Goal: Task Accomplishment & Management: Complete application form

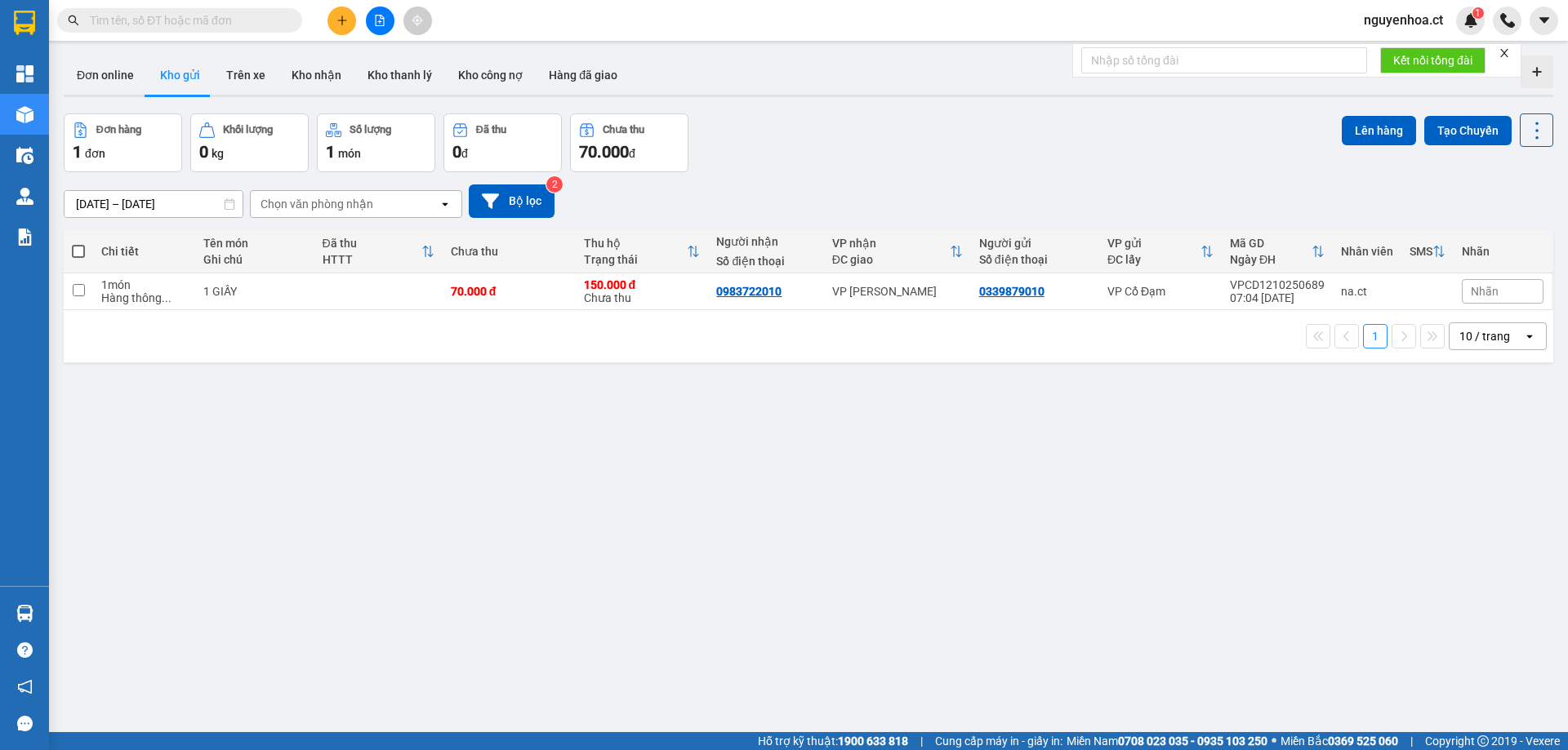
click at [164, 21] on input "text" at bounding box center [186, 21] width 193 height 18
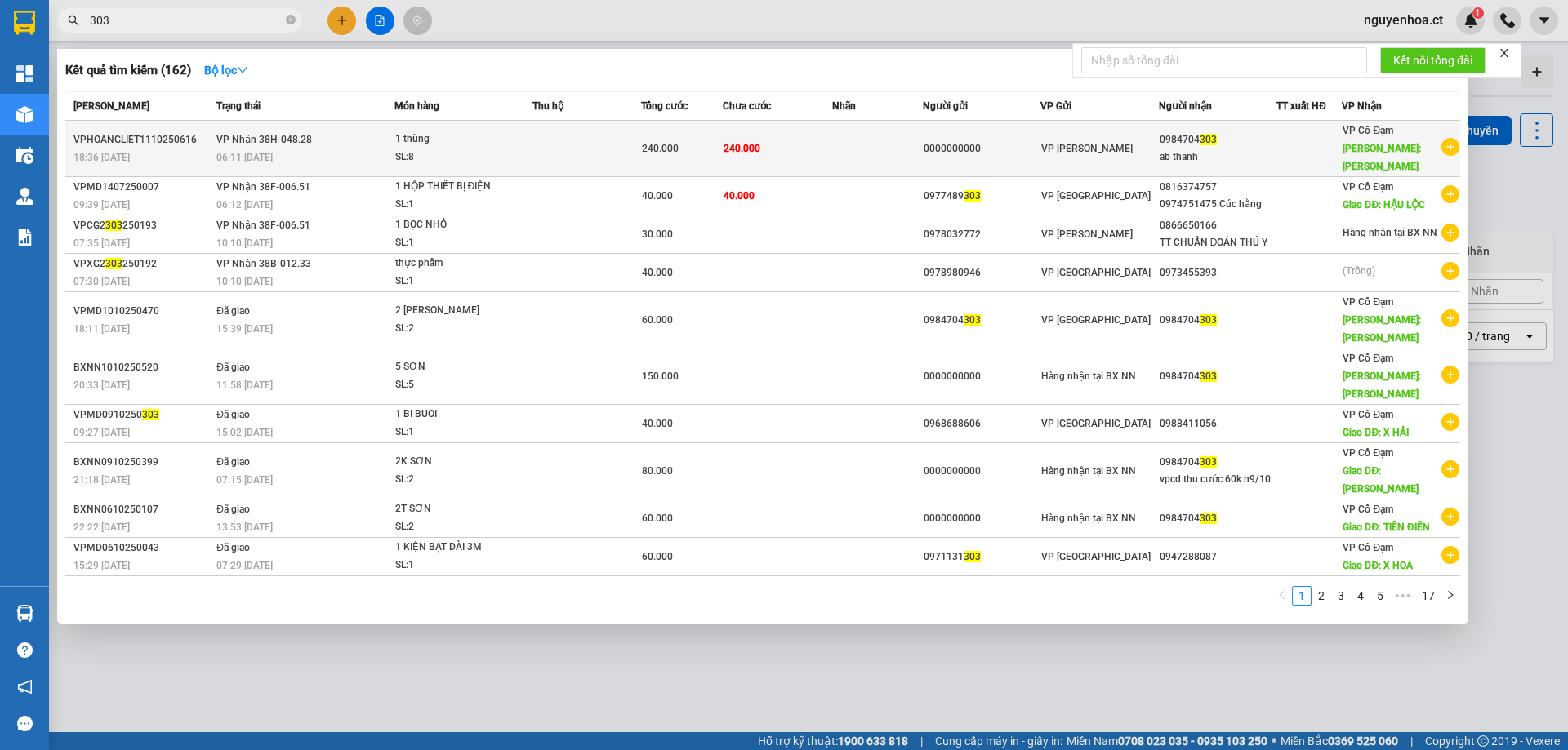
type input "303"
click at [328, 149] on div "06:11 [DATE]" at bounding box center [304, 158] width 176 height 18
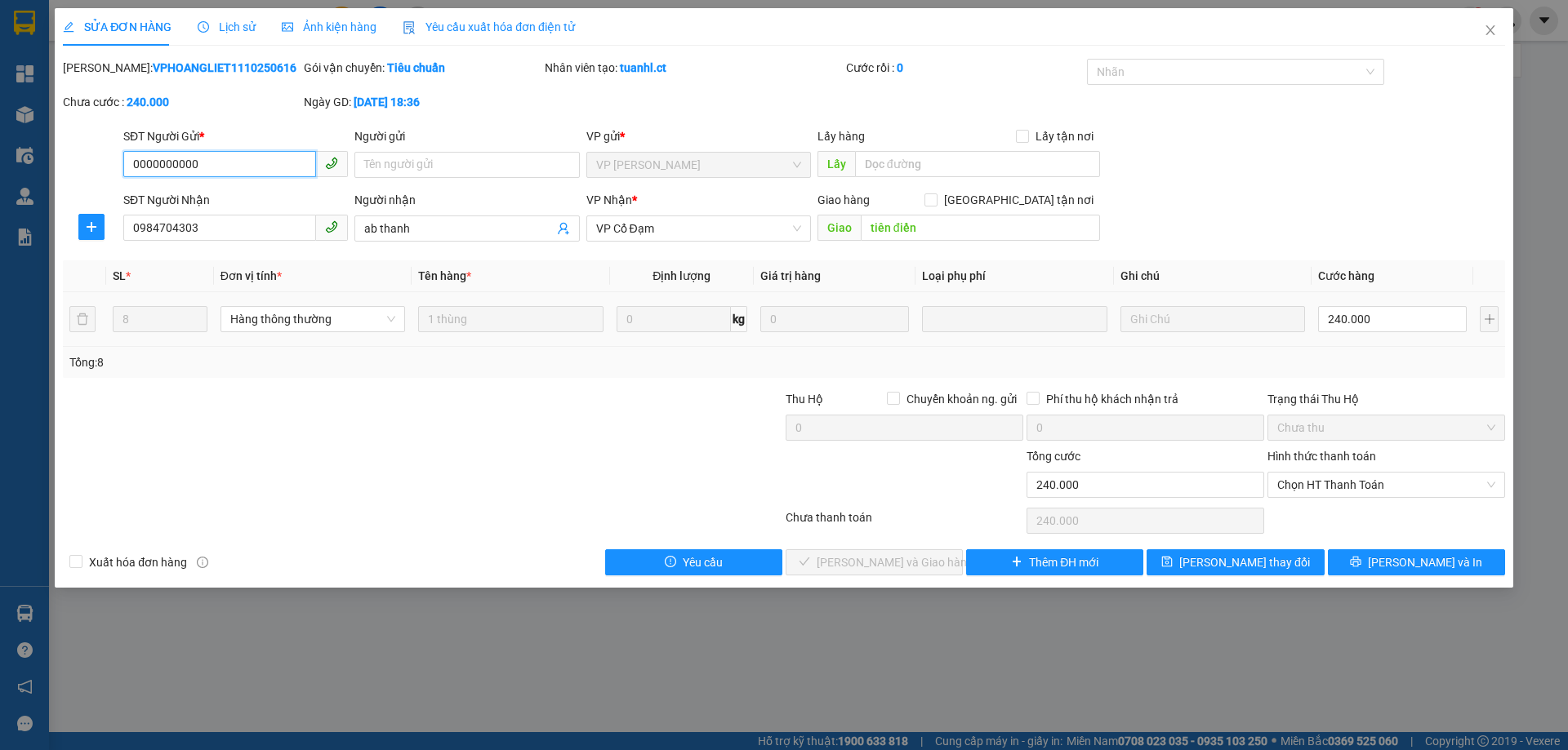
type input "0000000000"
type input "0984704303"
type input "ab thanh"
type input "tiên điền"
type input "0"
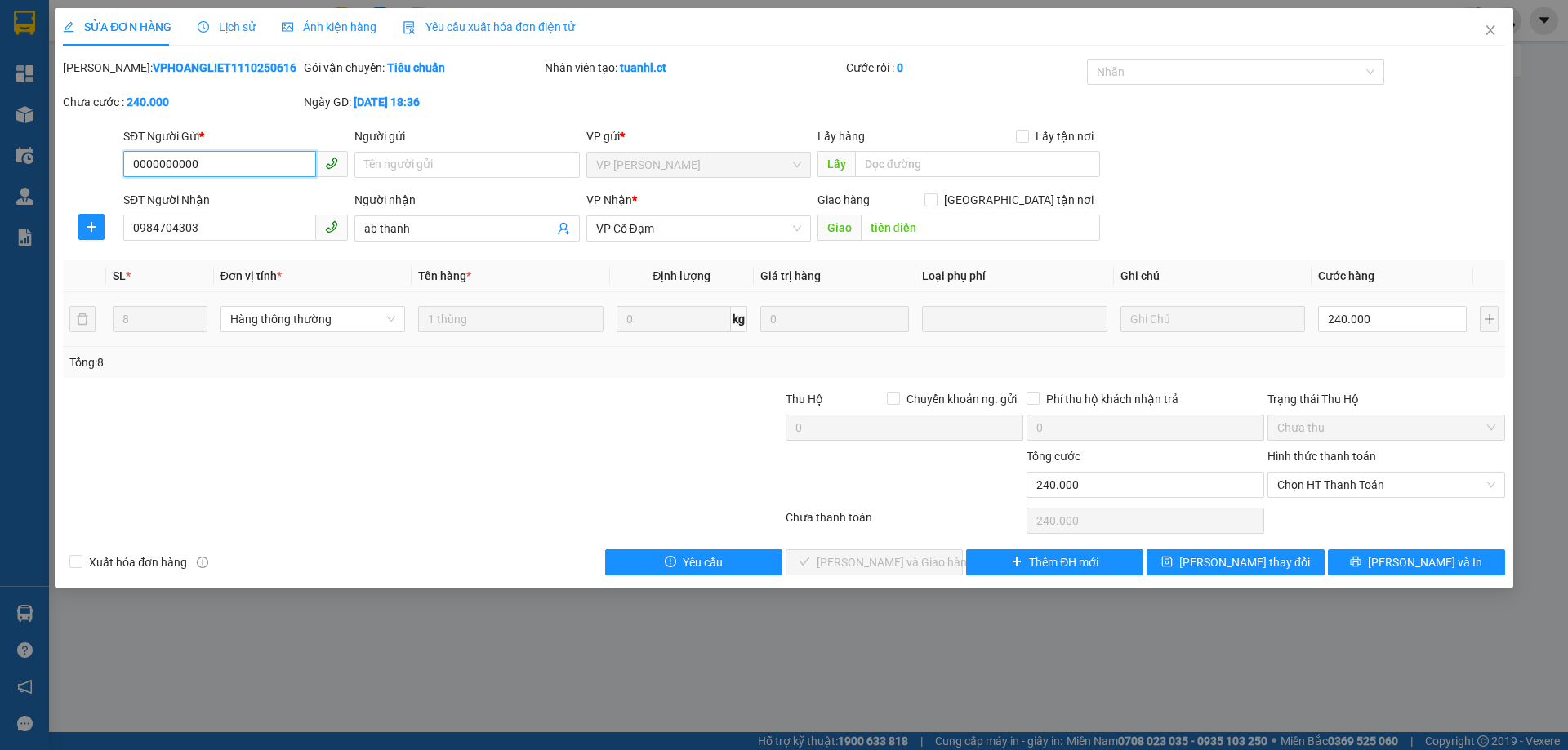
type input "240.000"
click at [190, 227] on input "0984704303" at bounding box center [220, 227] width 193 height 26
click at [1492, 37] on icon "close" at bounding box center [1490, 30] width 13 height 13
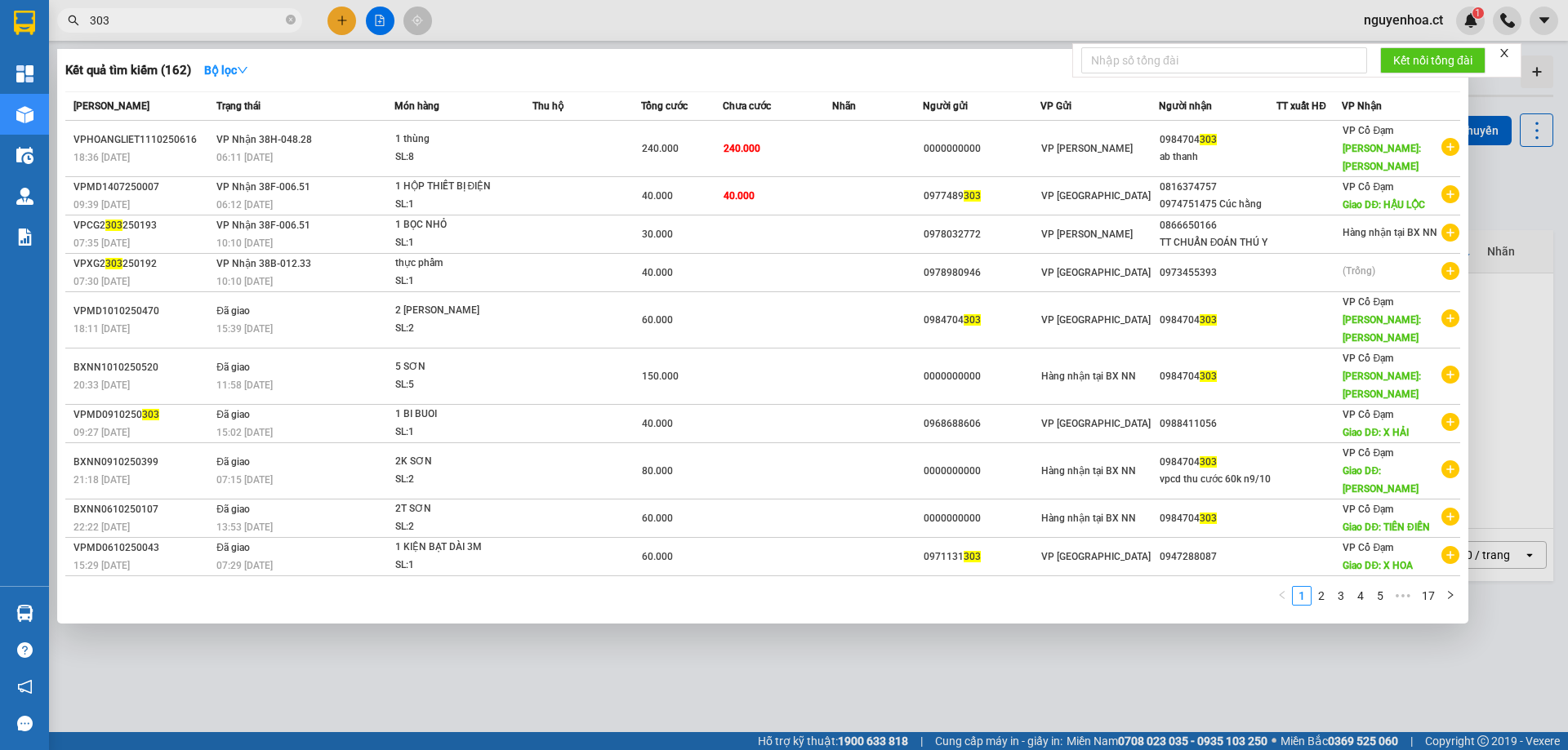
click at [122, 21] on input "303" at bounding box center [186, 21] width 193 height 18
paste input "0984704"
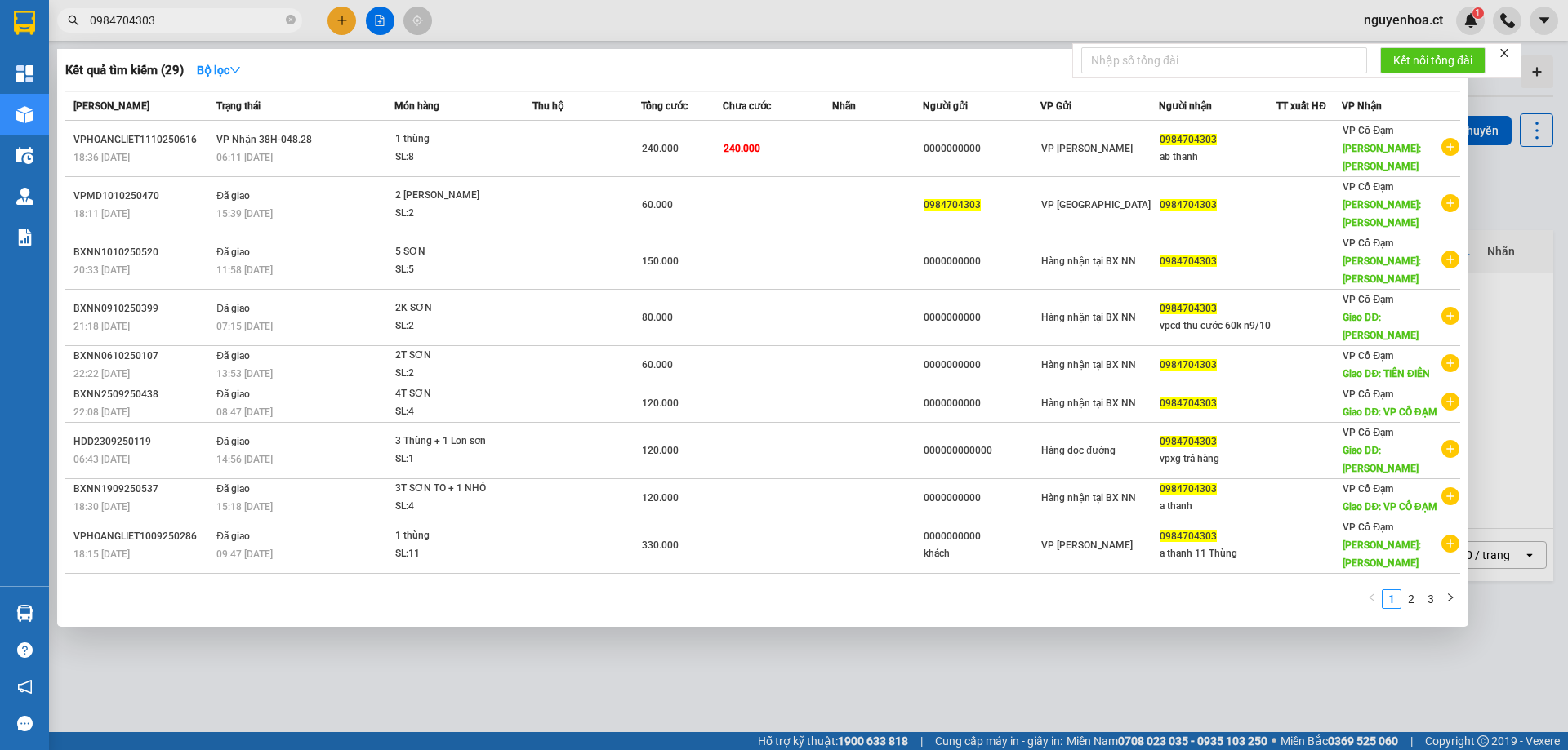
click at [169, 15] on input "0984704303" at bounding box center [186, 21] width 193 height 18
paste input "355725160"
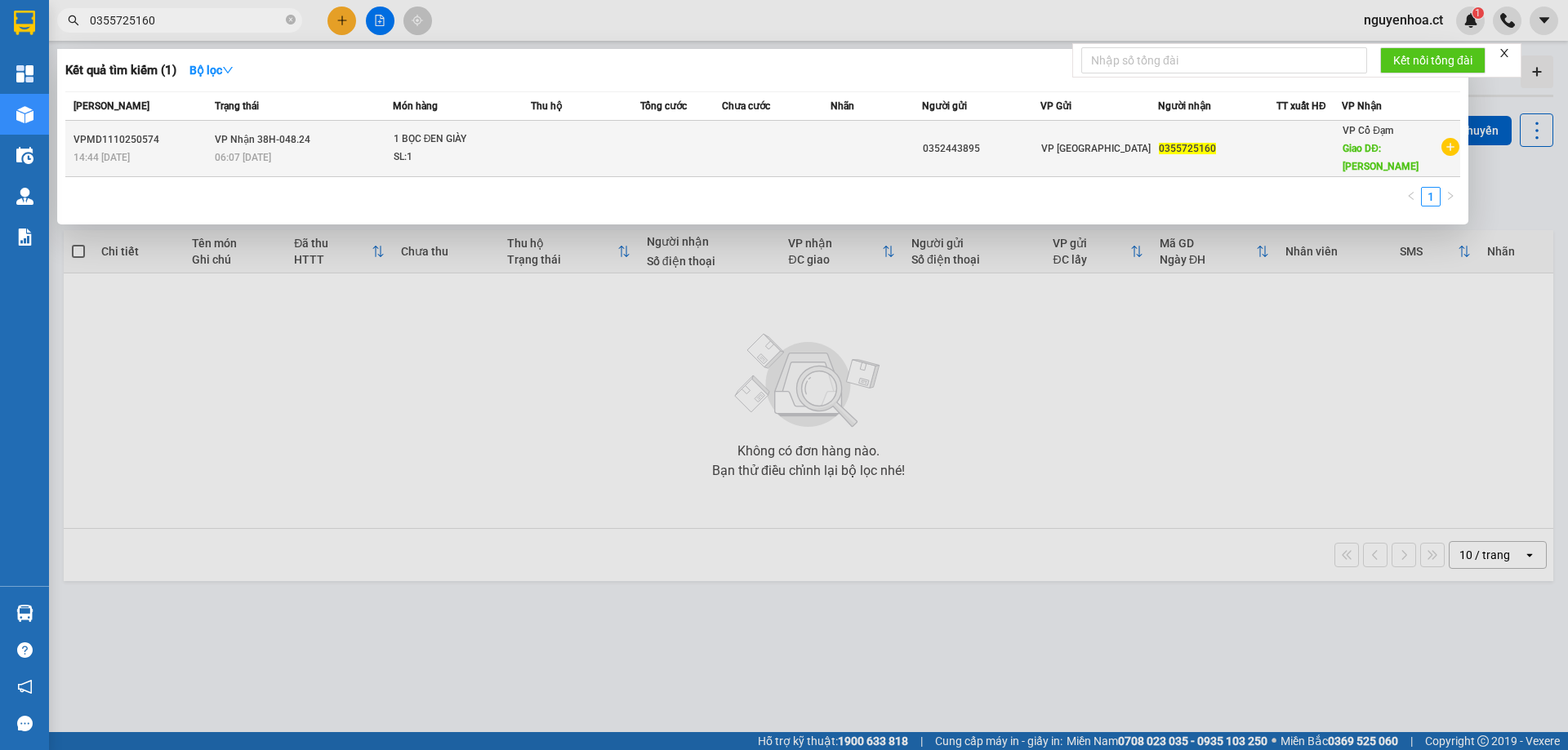
type input "0355725160"
click at [339, 138] on td "VP Nhận 38H-048.24 06:07 [DATE]" at bounding box center [301, 149] width 182 height 57
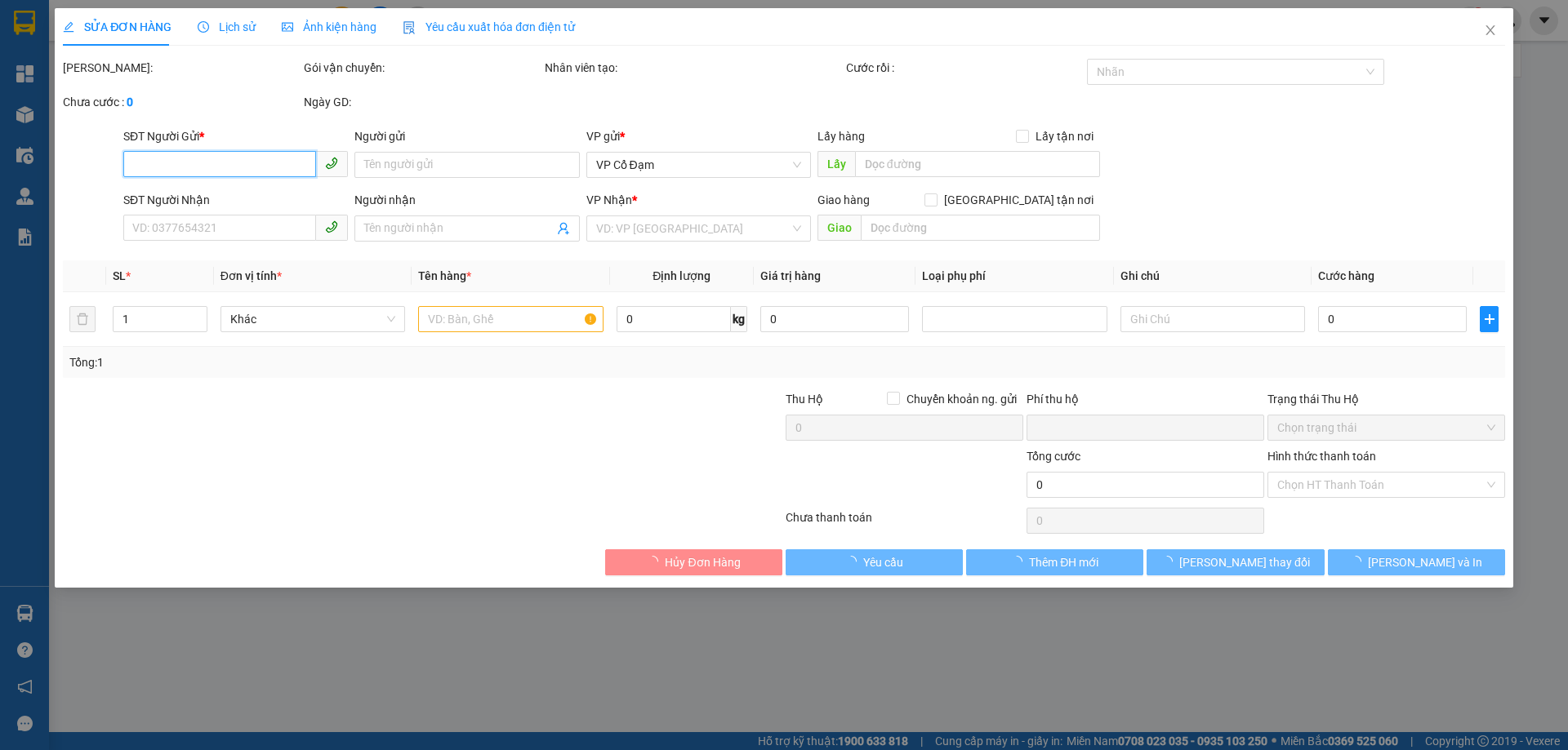
type input "0352443895"
type input "0355725160"
type input "[PERSON_NAME]"
type input "0"
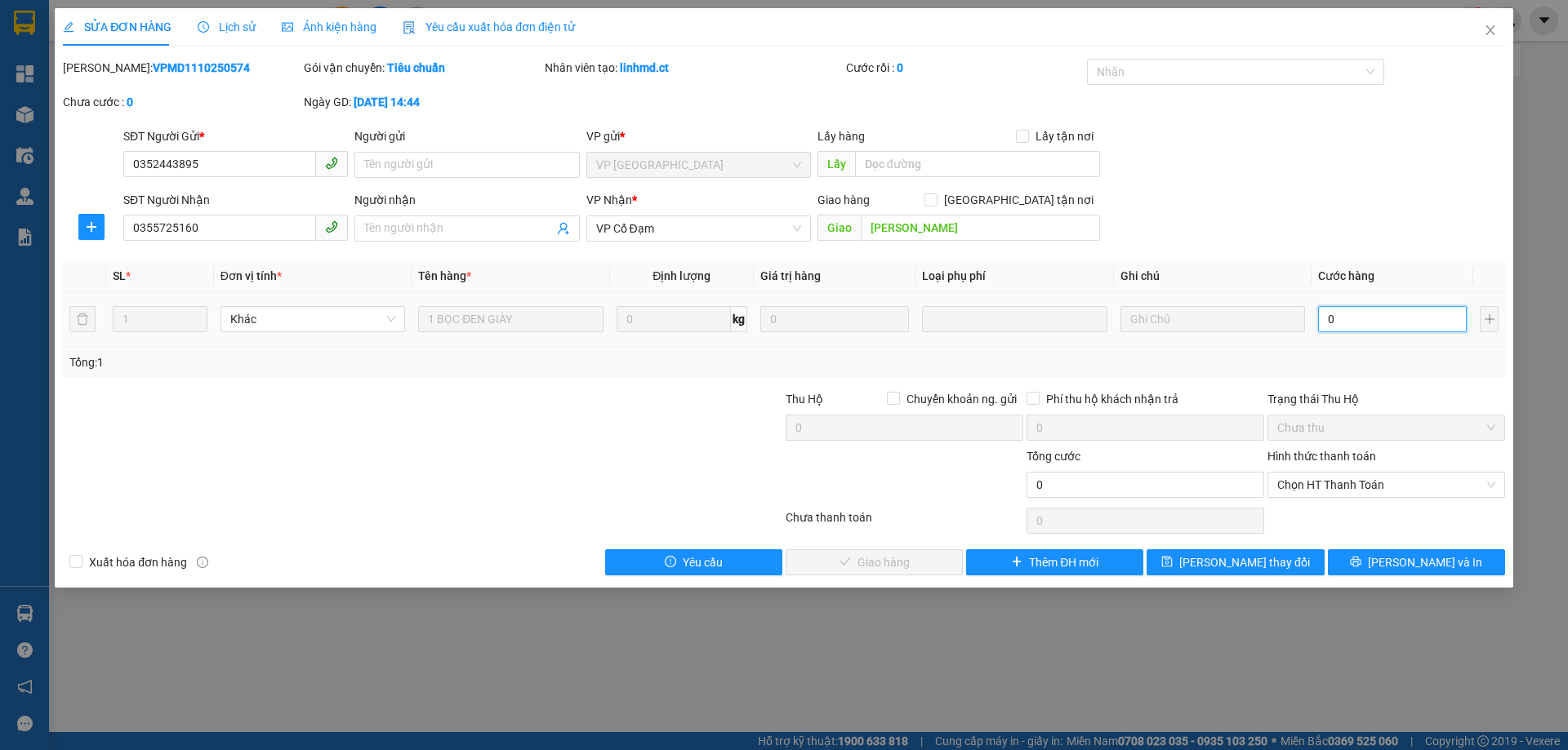
click at [1341, 314] on input "0" at bounding box center [1392, 318] width 149 height 26
type input "4"
type input "40"
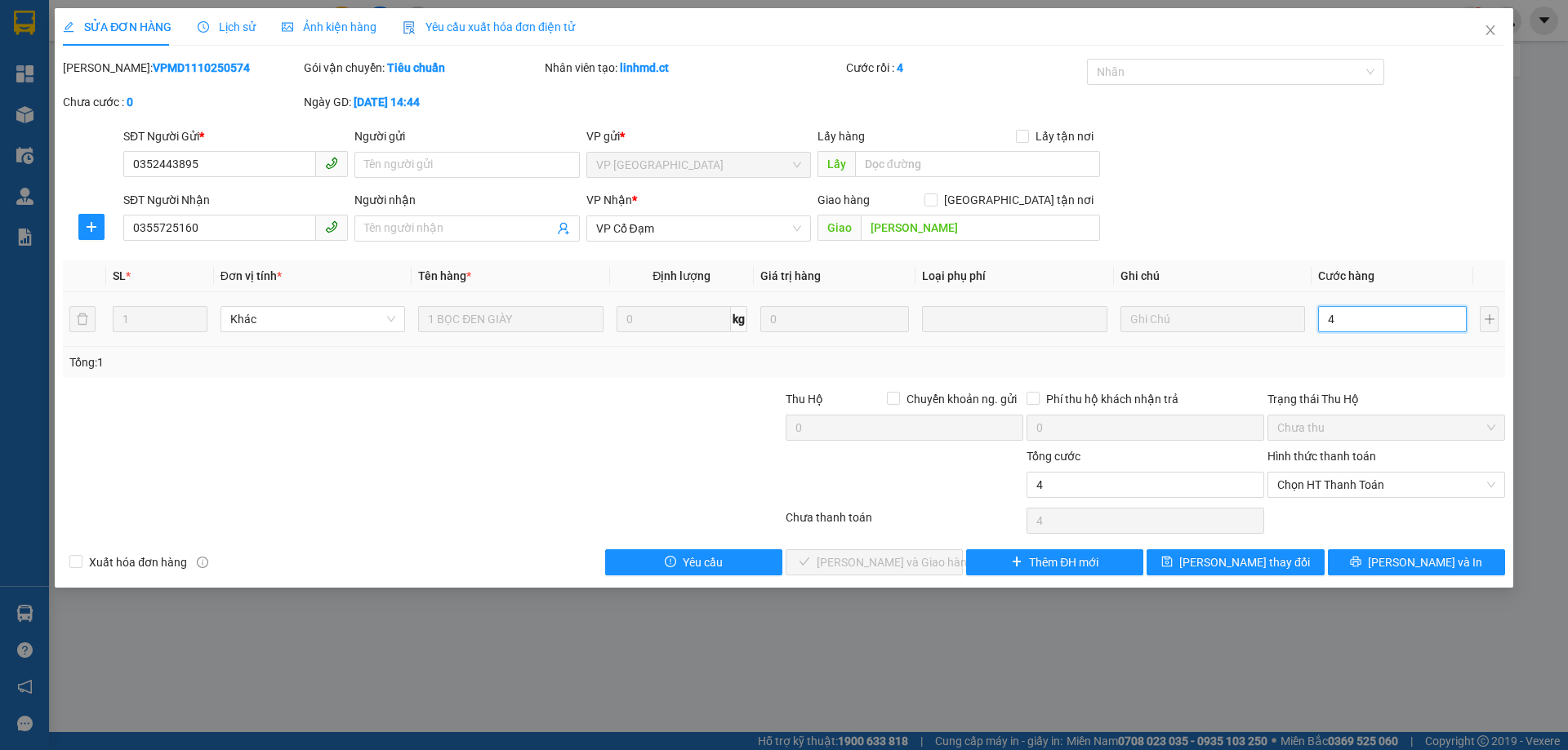
type input "40"
click at [1313, 487] on span "Chọn HT Thanh Toán" at bounding box center [1386, 484] width 218 height 24
type input "40"
type input "40.000"
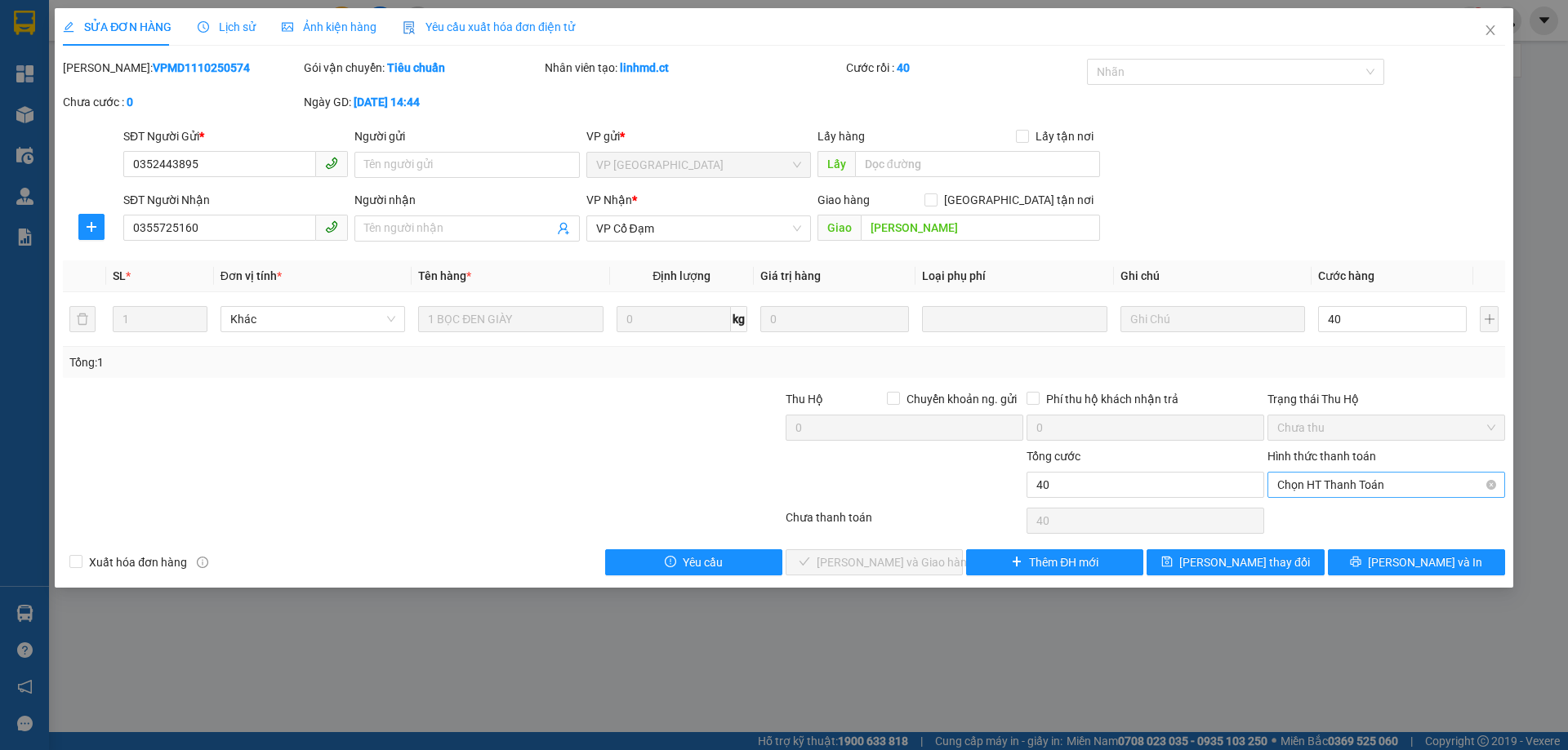
type input "40.000"
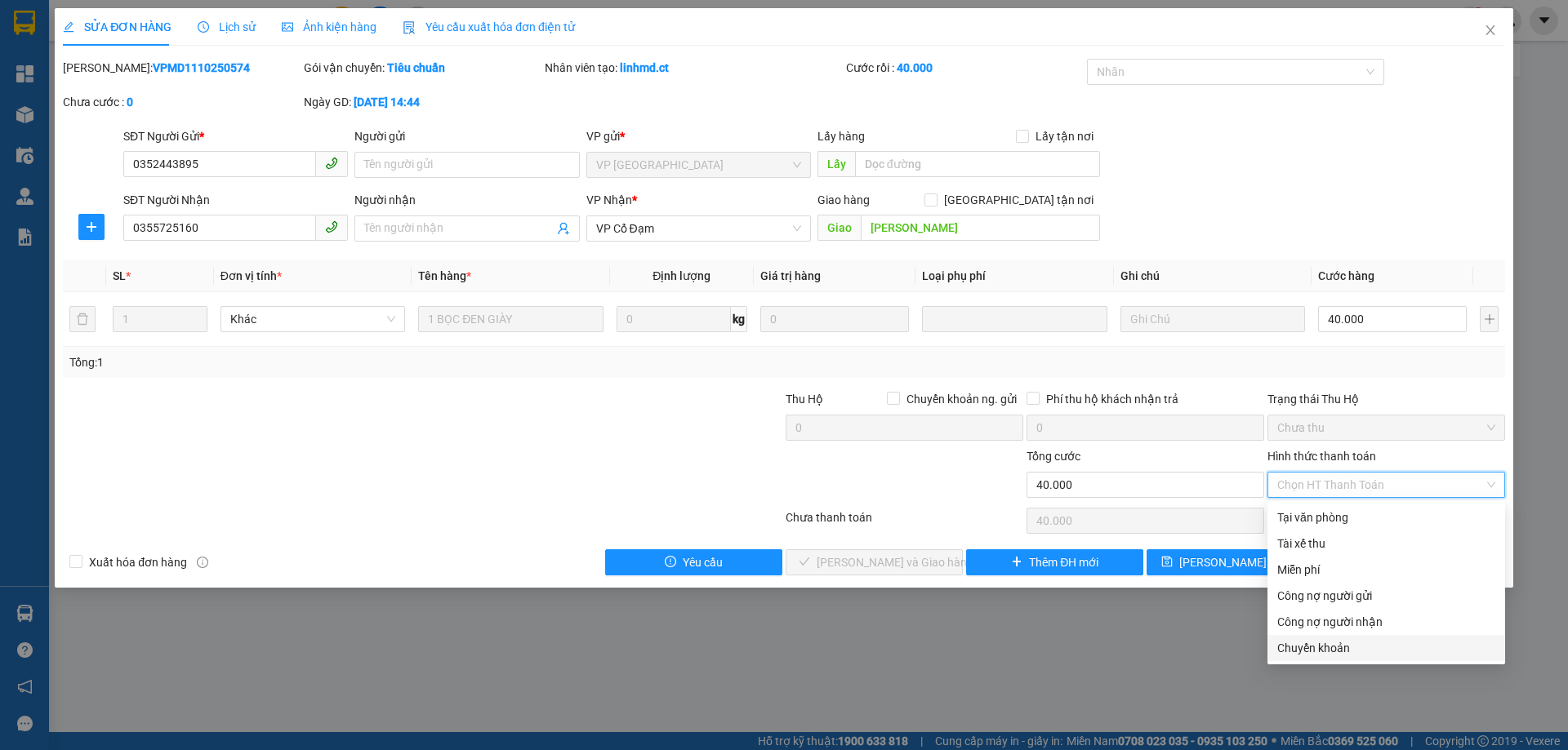
click at [1312, 649] on div "Chuyển khoản" at bounding box center [1386, 649] width 218 height 18
type input "0"
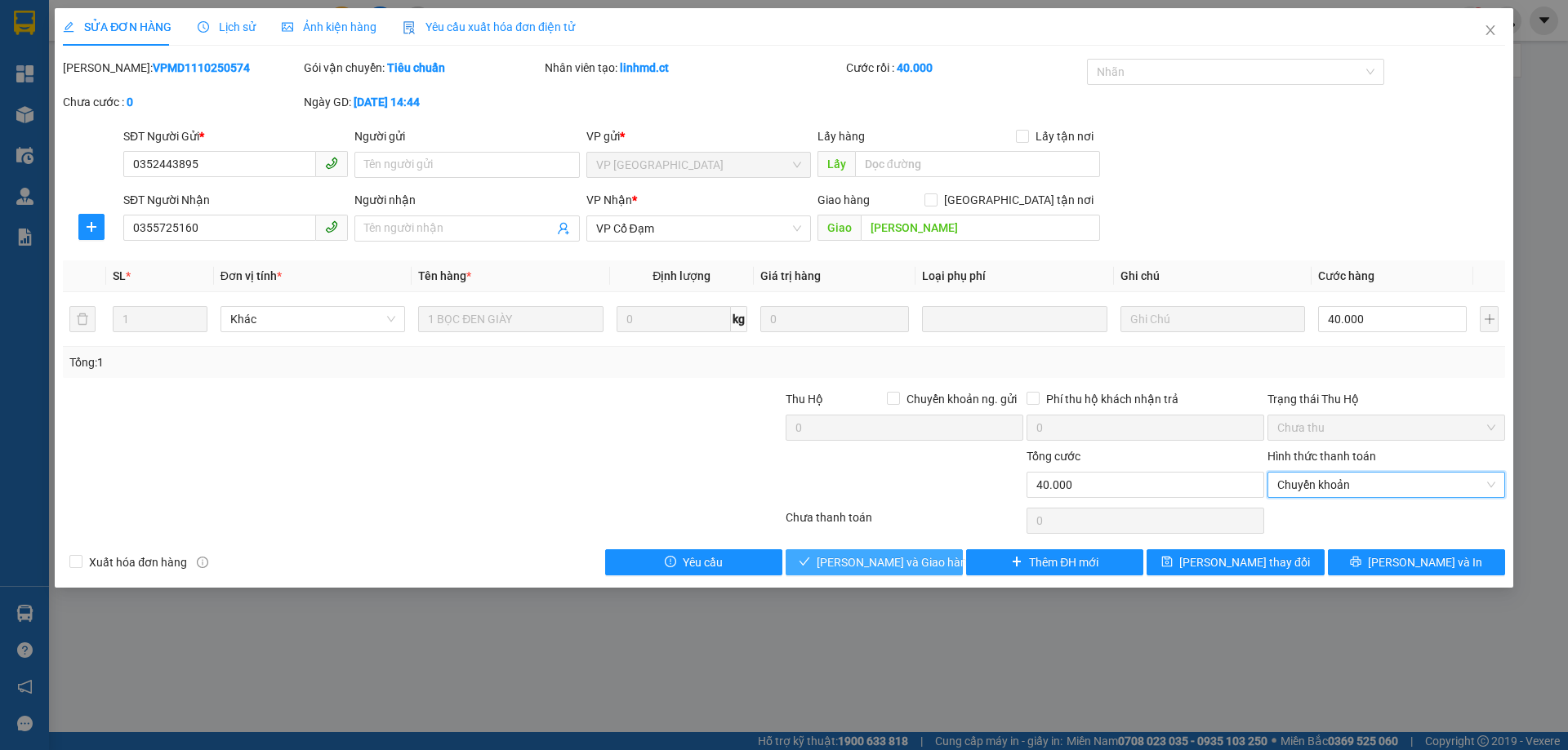
drag, startPoint x: 919, startPoint y: 562, endPoint x: 894, endPoint y: 569, distance: 26.0
click at [918, 562] on span "[PERSON_NAME] và Giao hàng" at bounding box center [895, 562] width 156 height 18
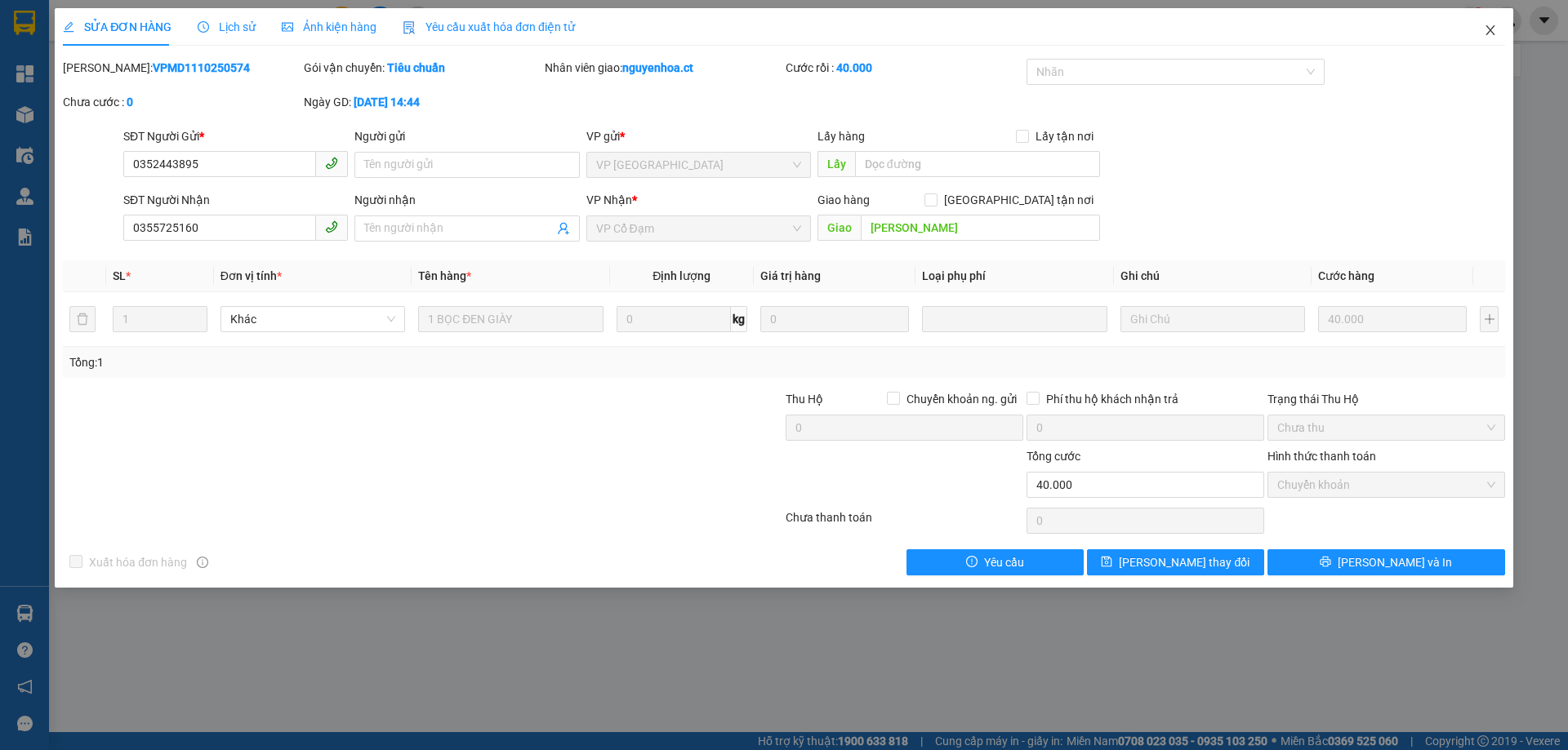
click at [1490, 33] on icon "close" at bounding box center [1490, 30] width 13 height 13
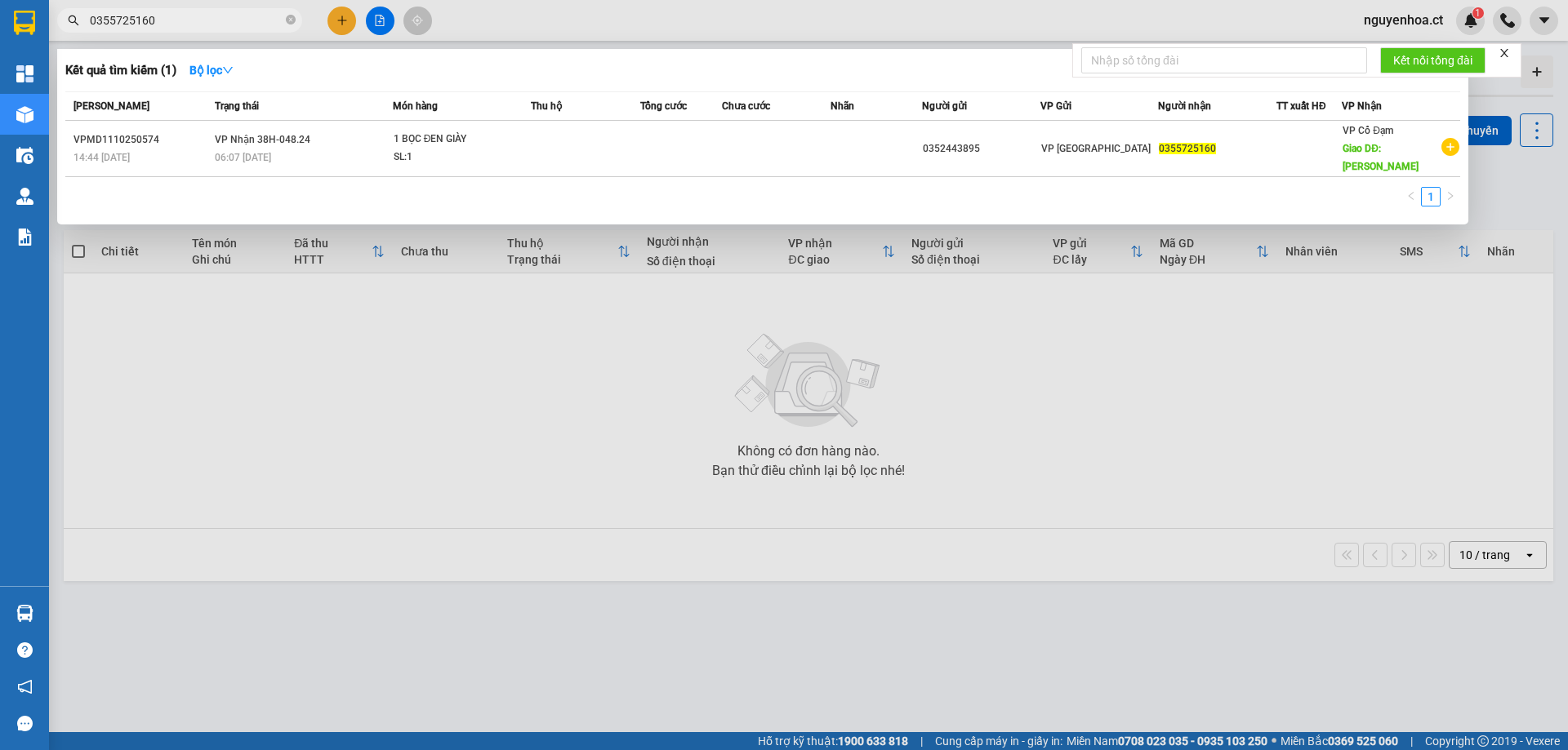
click at [165, 22] on input "0355725160" at bounding box center [186, 21] width 193 height 18
paste input "77115452"
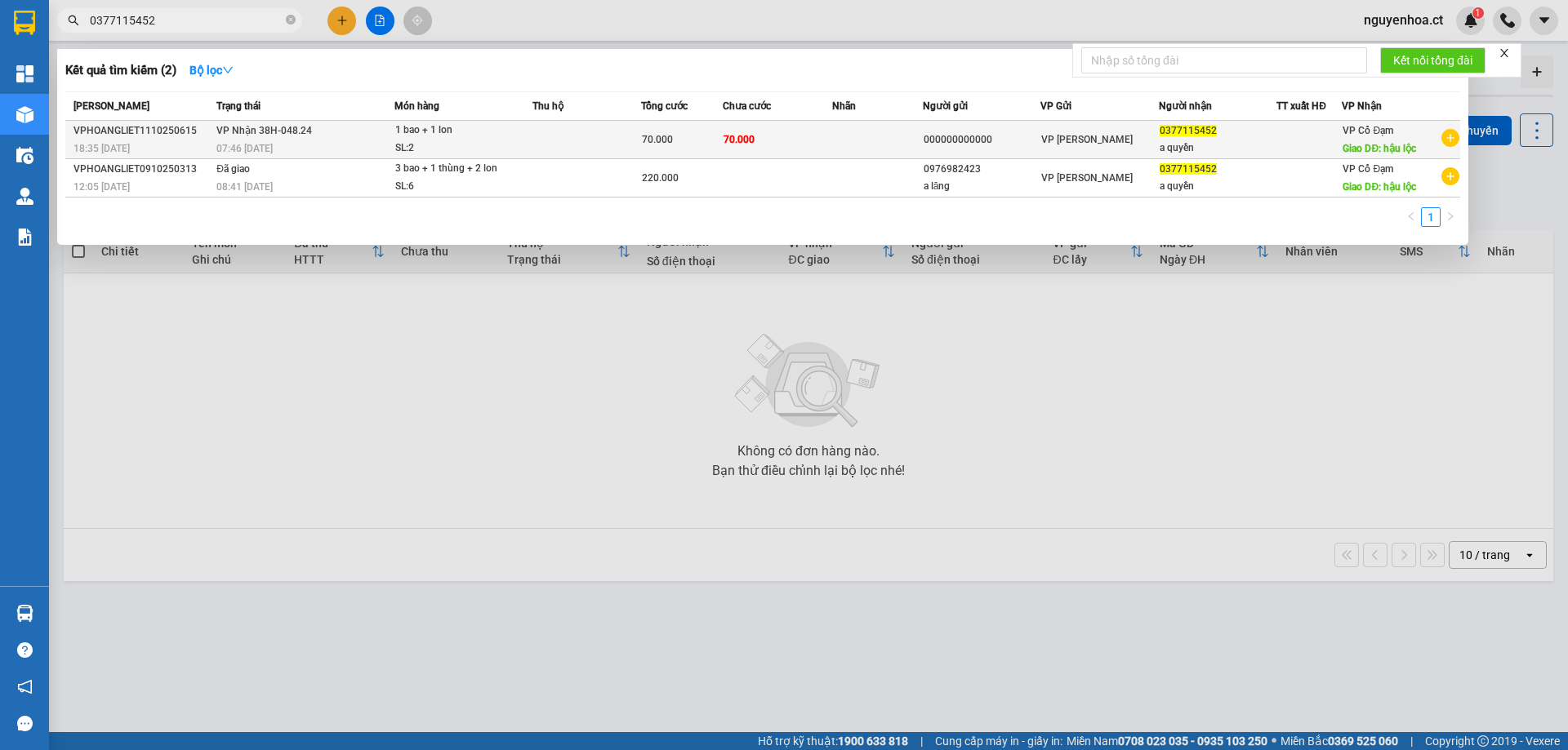
type input "0377115452"
click at [472, 126] on div "1 bao + 1 lon" at bounding box center [456, 131] width 122 height 18
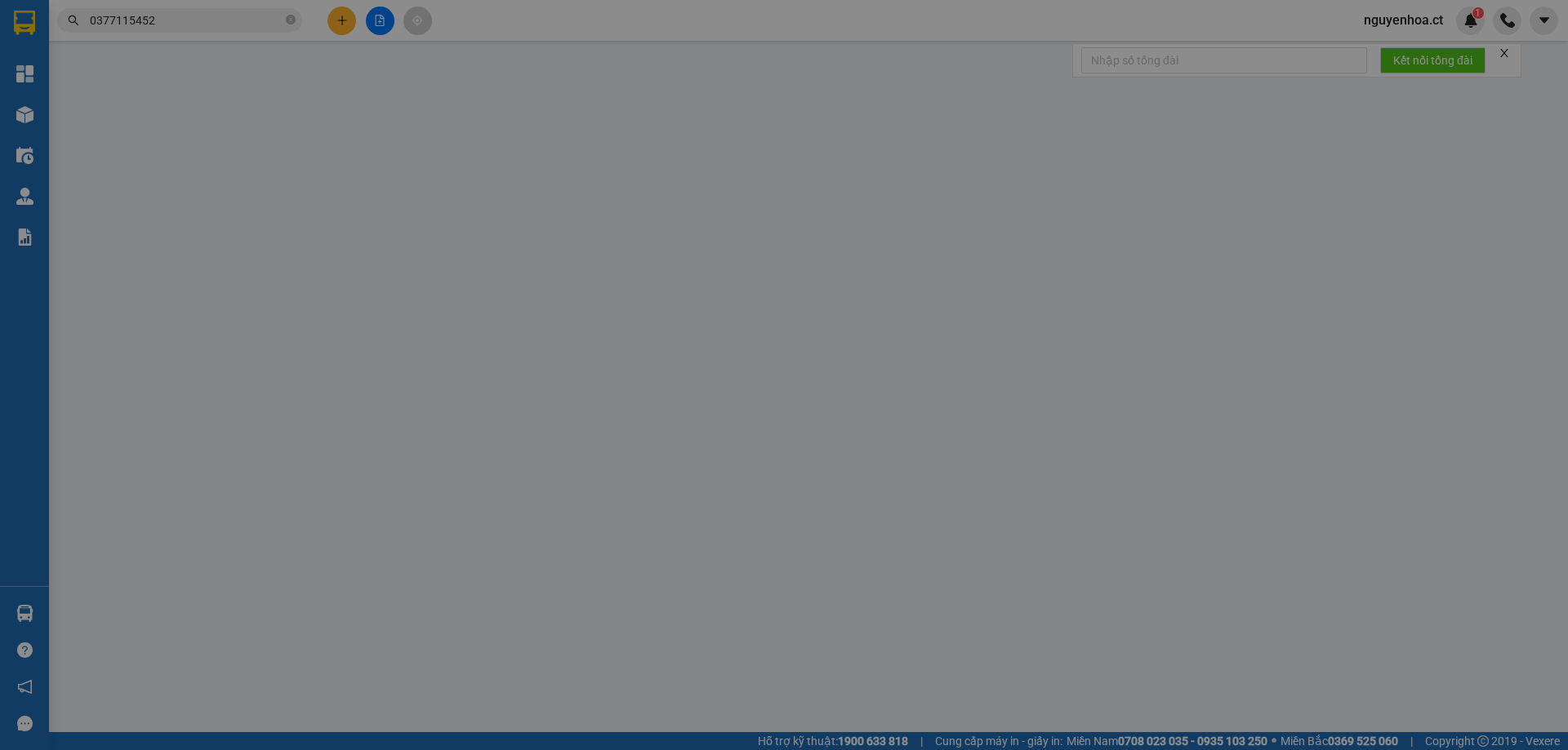
type input "000000000000"
type input "0377115452"
type input "a quyền"
type input "hậu lộc"
type input "0"
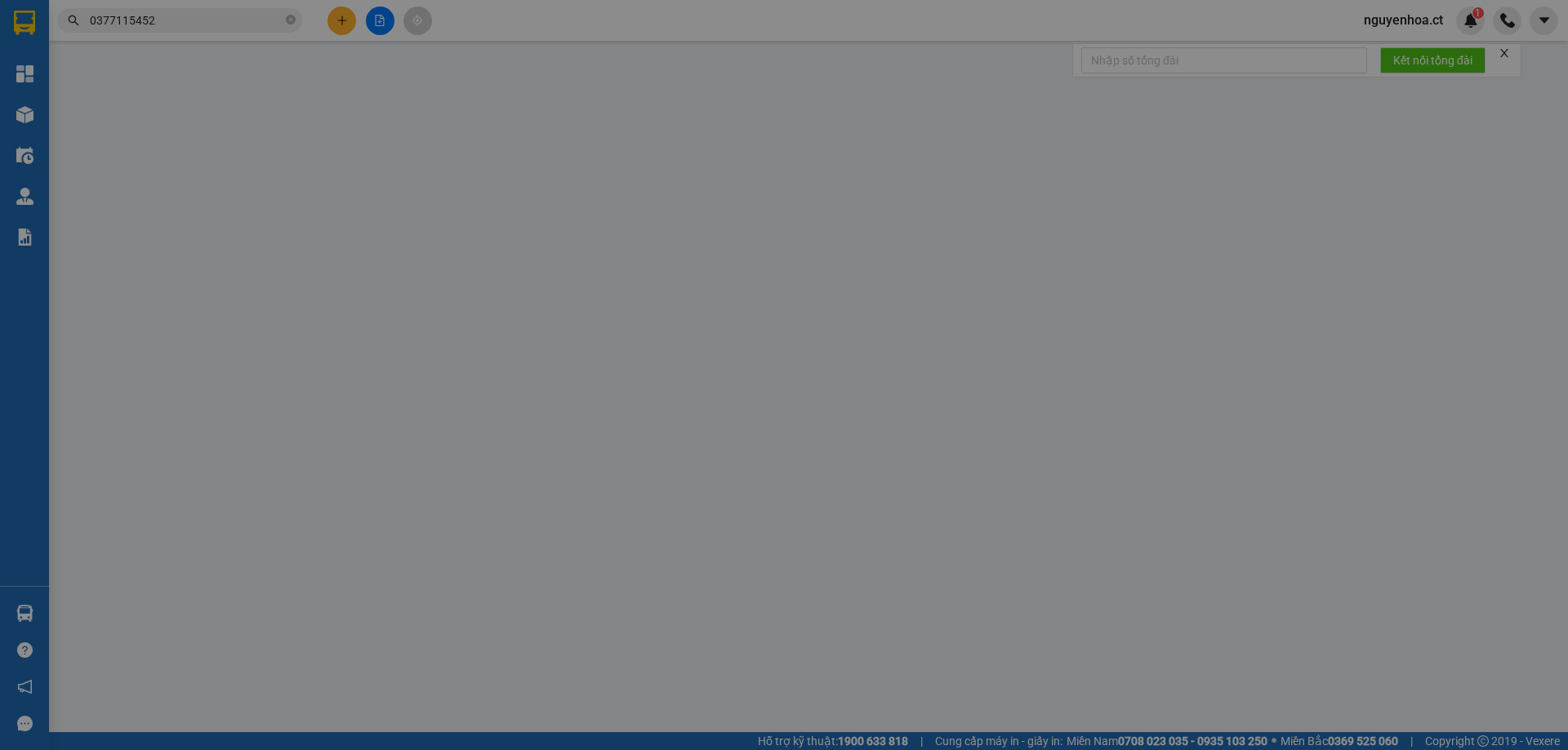
type input "70.000"
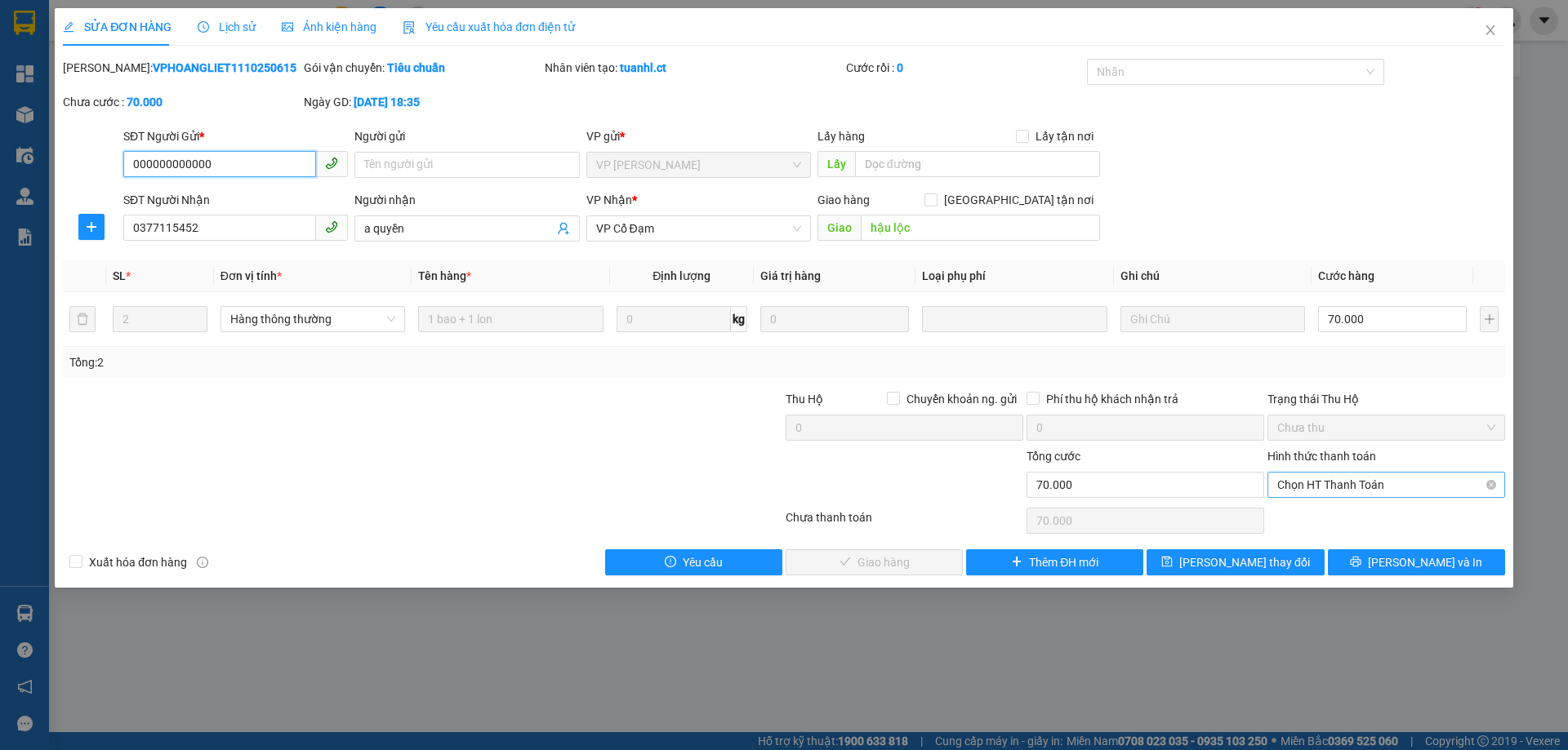
click at [1339, 481] on span "Chọn HT Thanh Toán" at bounding box center [1386, 484] width 218 height 24
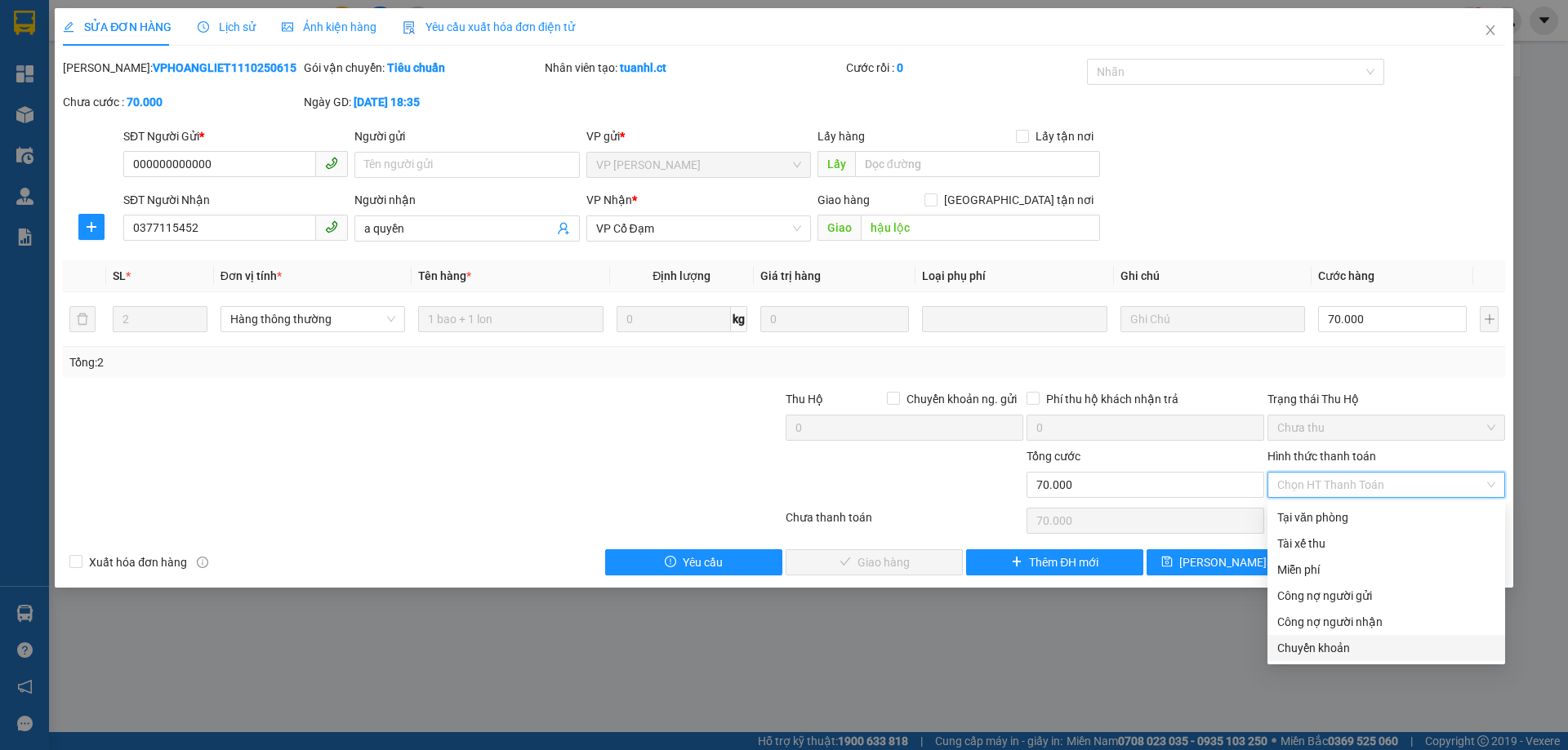
click at [1365, 641] on div "Chuyển khoản" at bounding box center [1386, 649] width 218 height 18
type input "0"
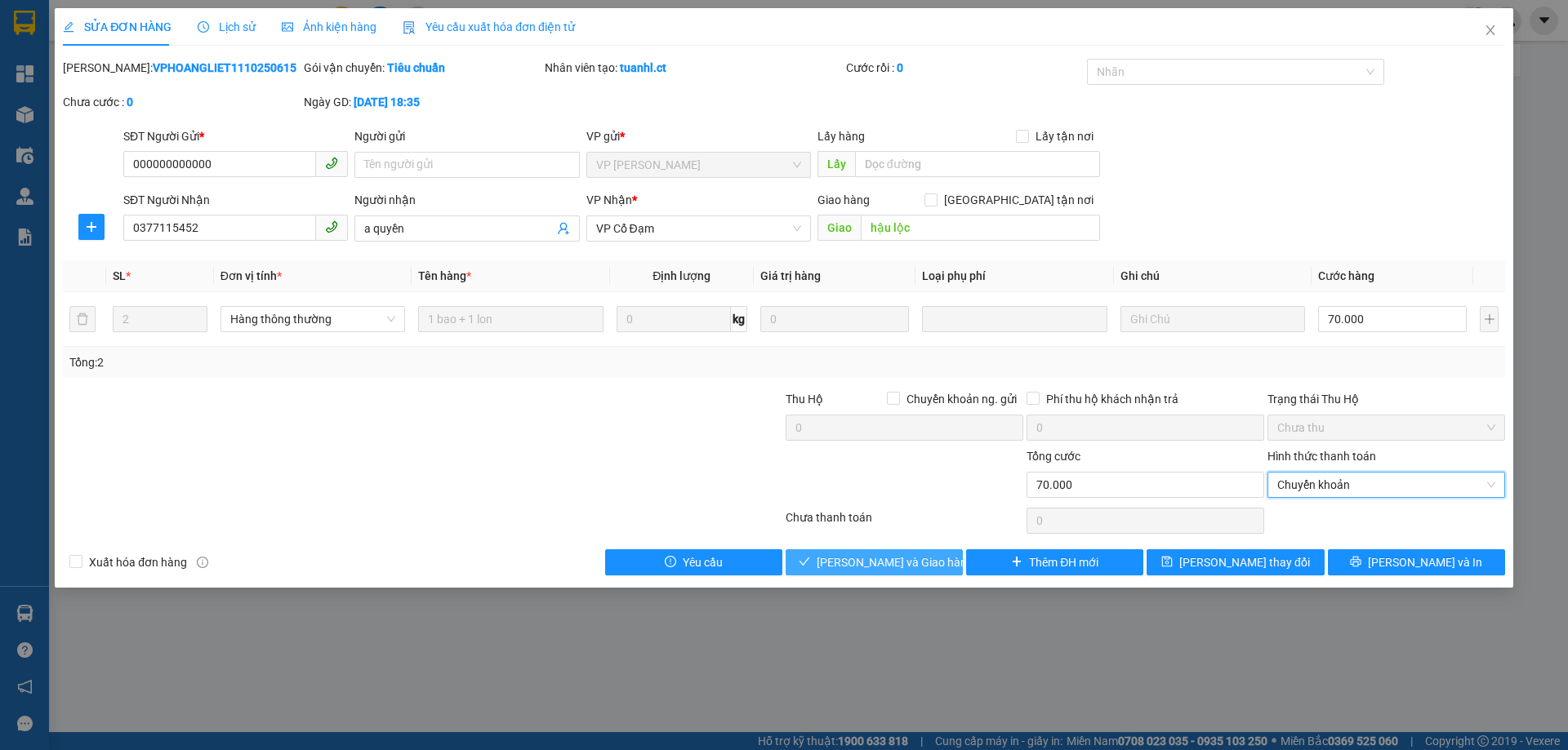
click at [897, 570] on span "[PERSON_NAME] và Giao hàng" at bounding box center [895, 562] width 156 height 18
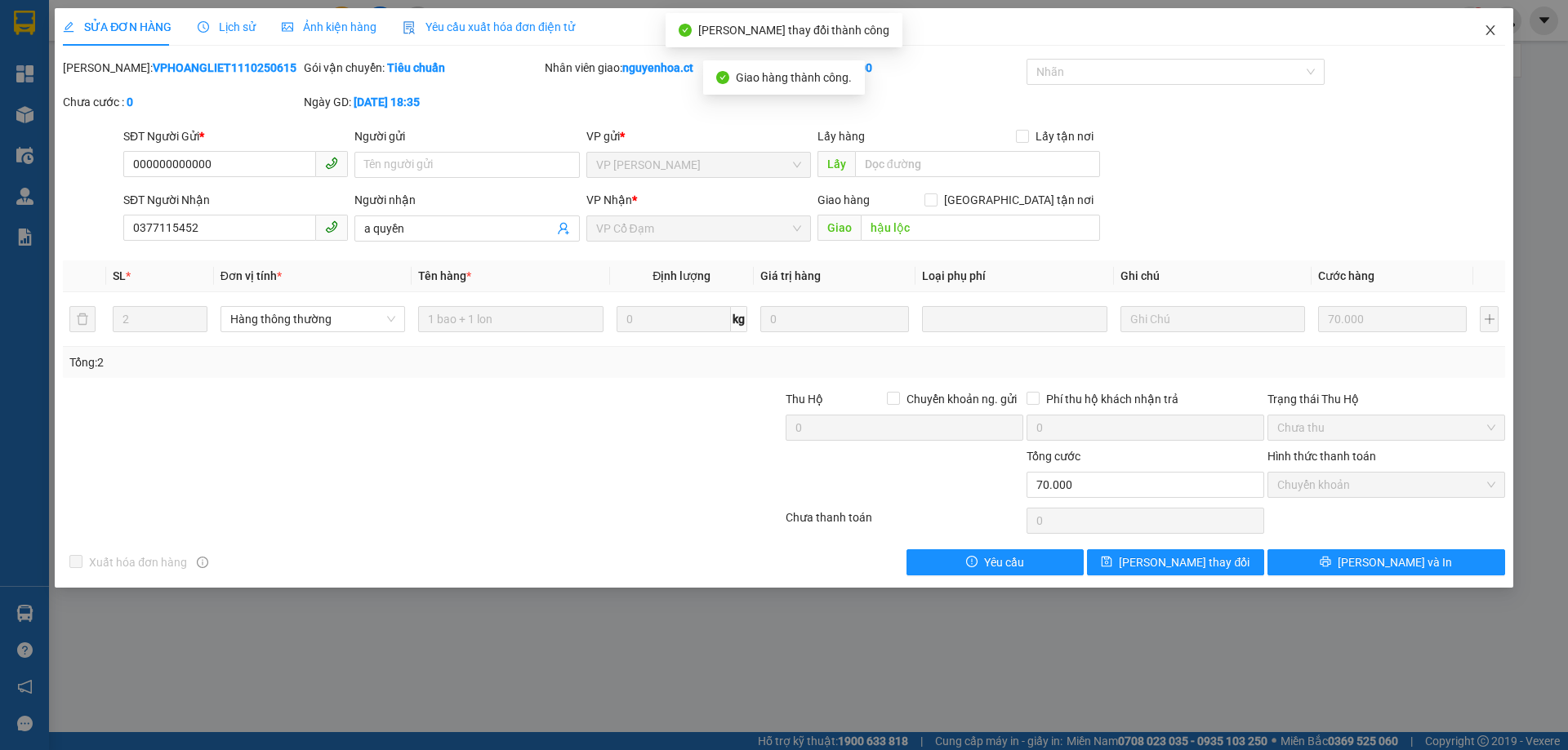
click at [1487, 37] on span "Close" at bounding box center [1490, 31] width 46 height 46
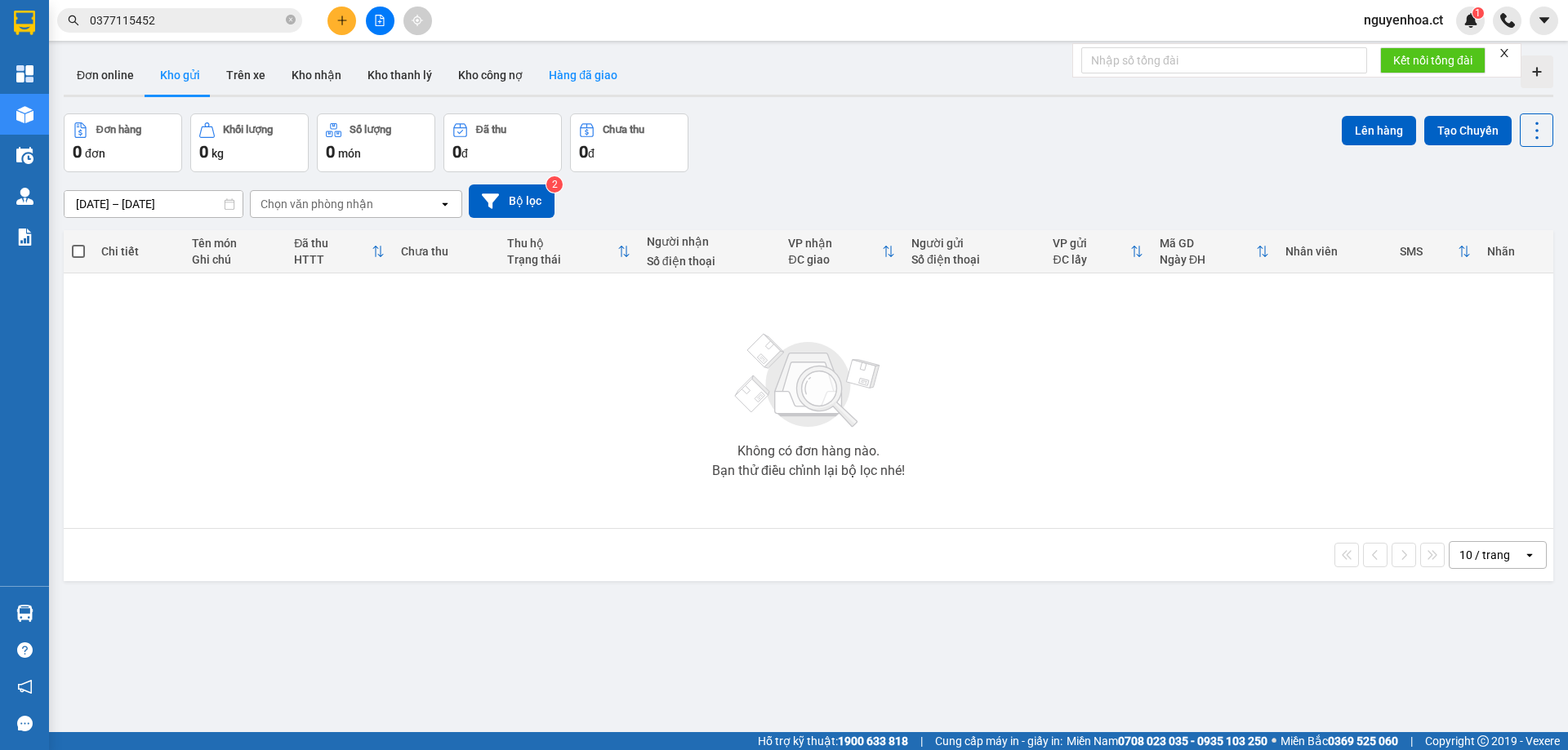
click at [562, 78] on button "Hàng đã giao" at bounding box center [583, 75] width 95 height 39
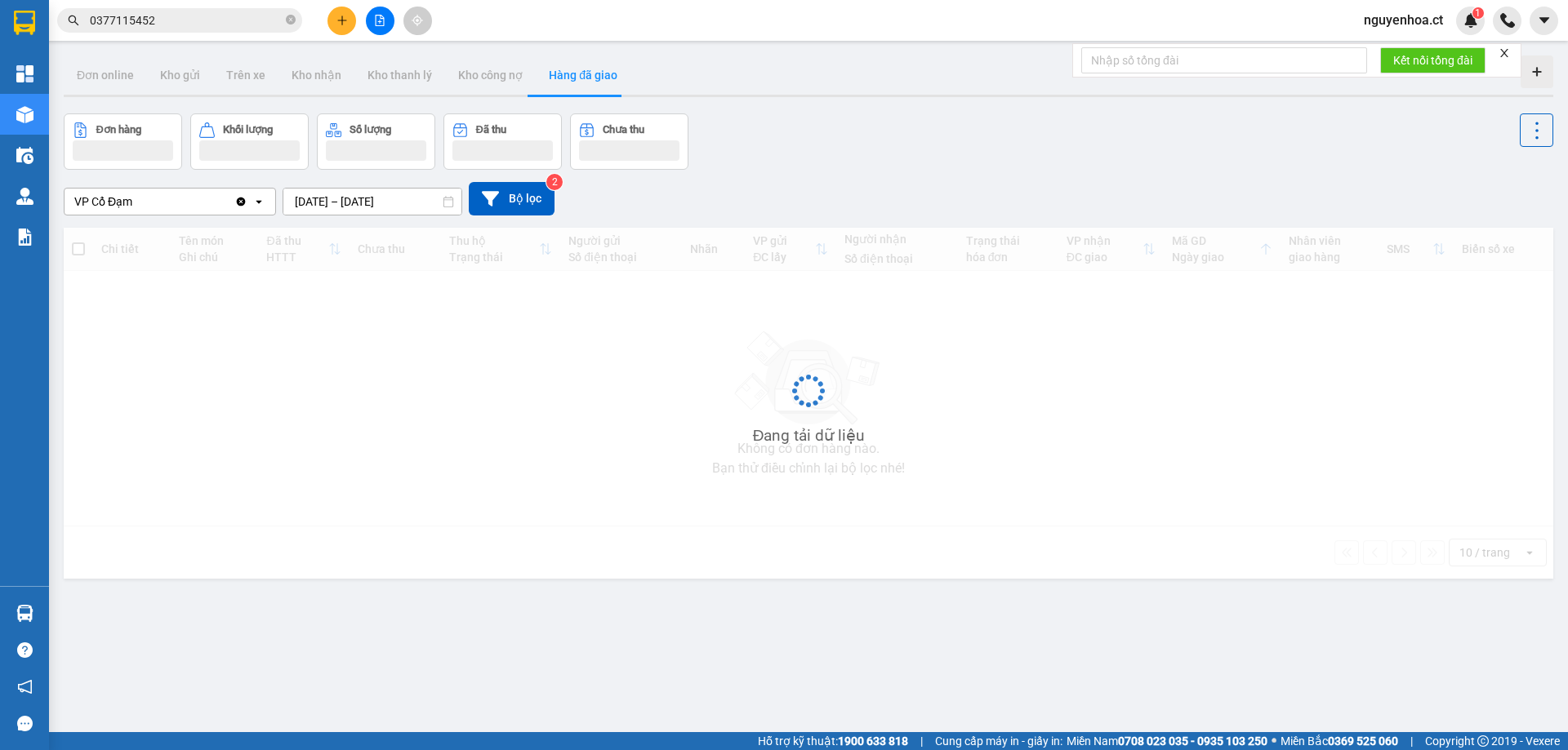
click at [242, 200] on icon "Clear value" at bounding box center [241, 202] width 13 height 13
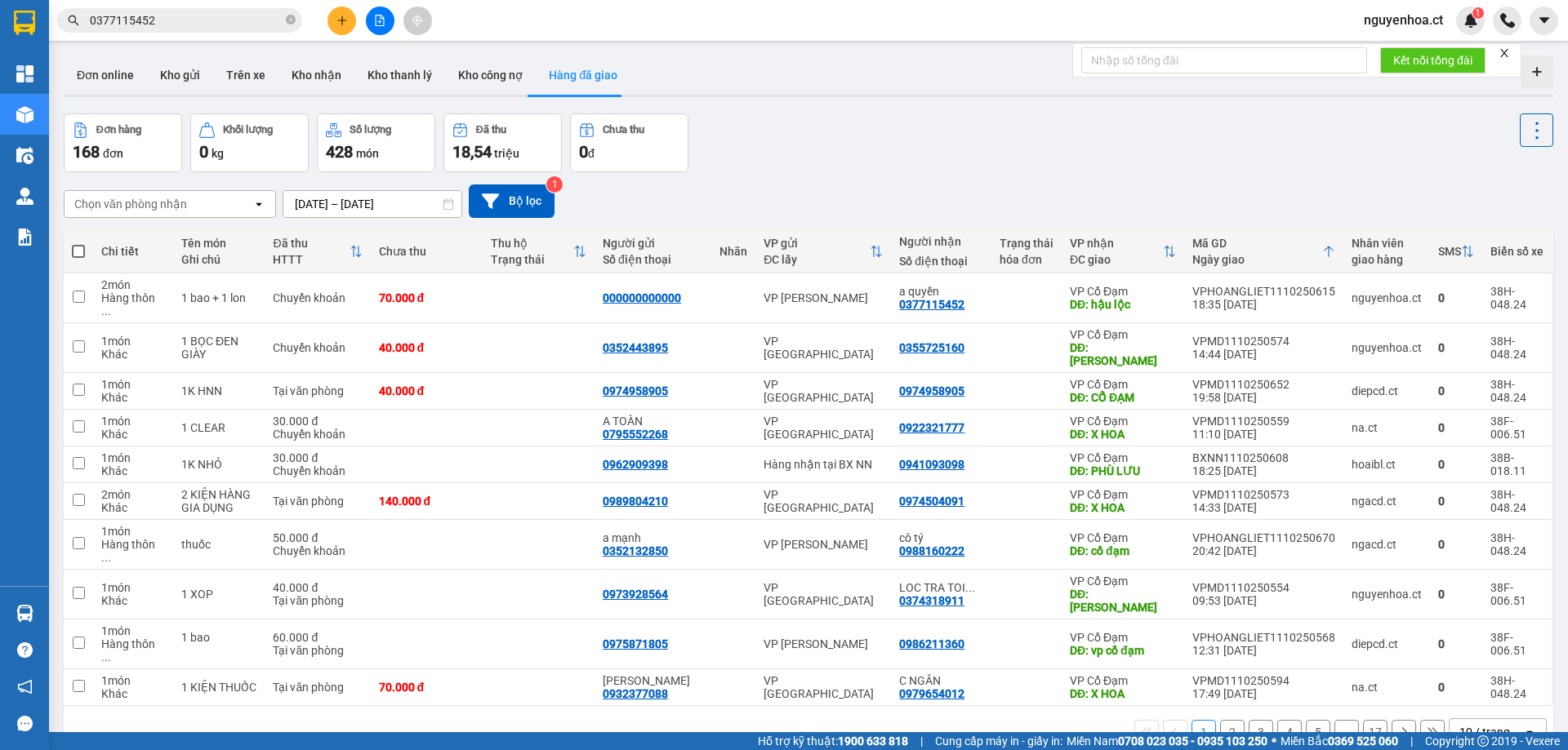
click at [1219, 720] on button "2" at bounding box center [1231, 732] width 24 height 24
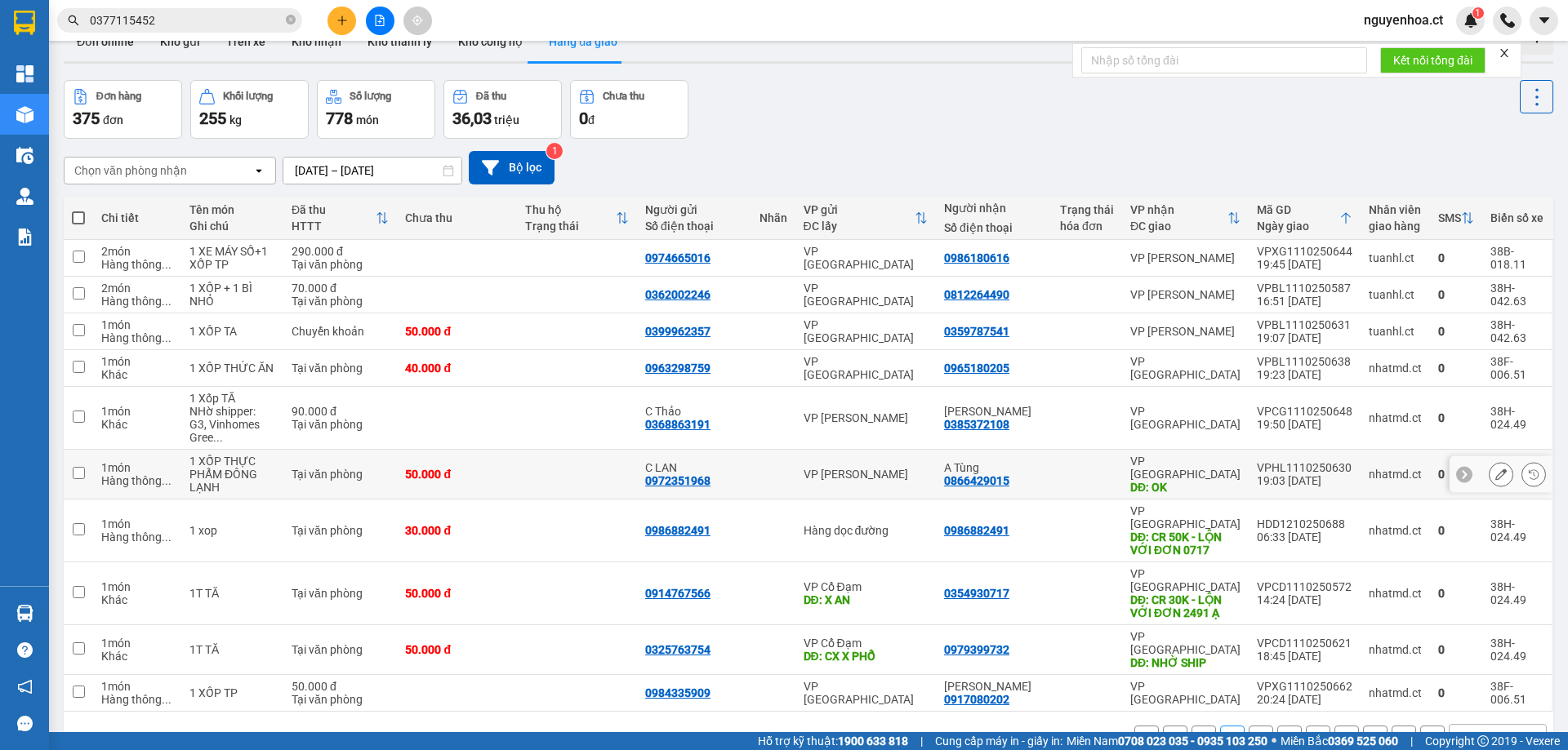
scroll to position [75, 0]
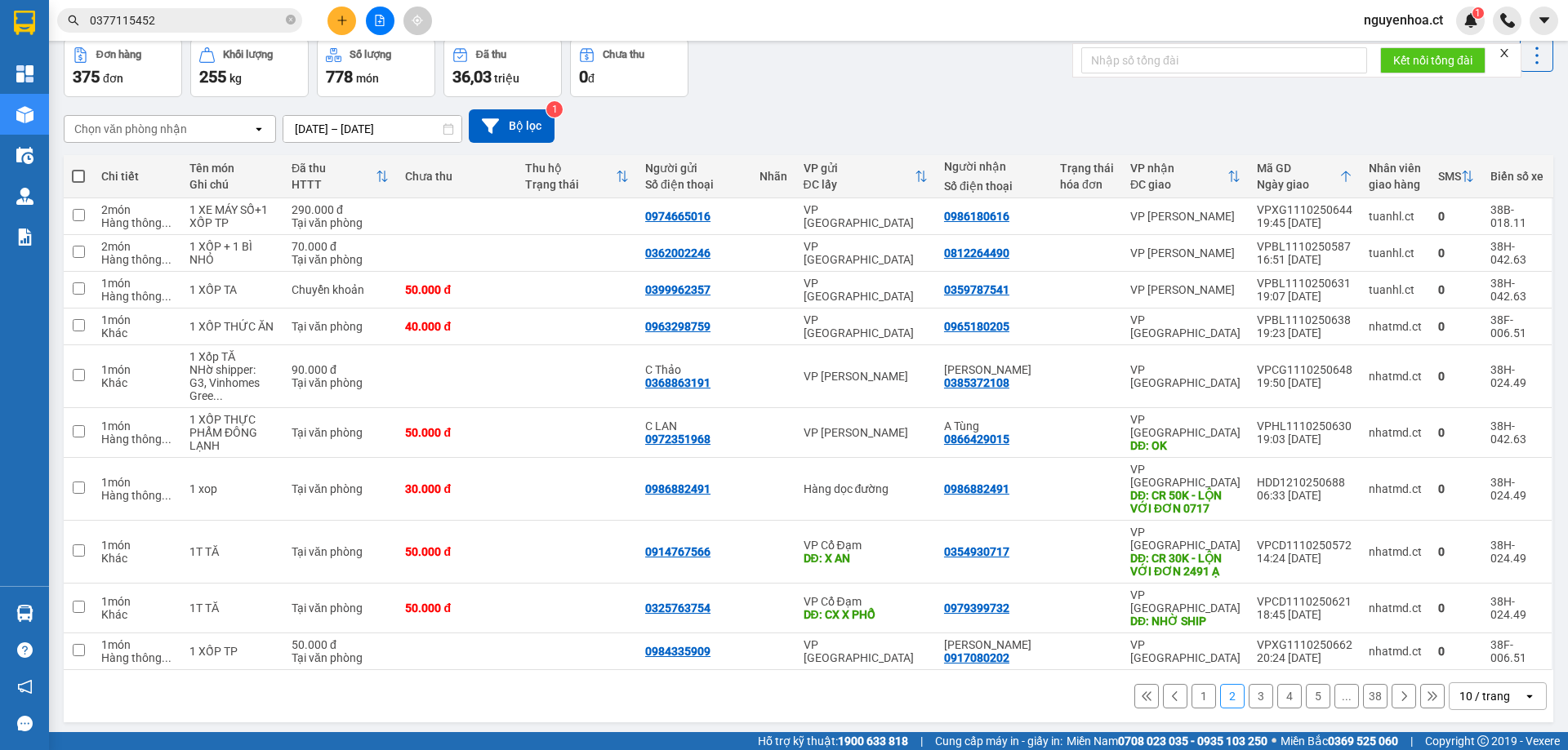
click at [1249, 684] on button "3" at bounding box center [1260, 696] width 24 height 24
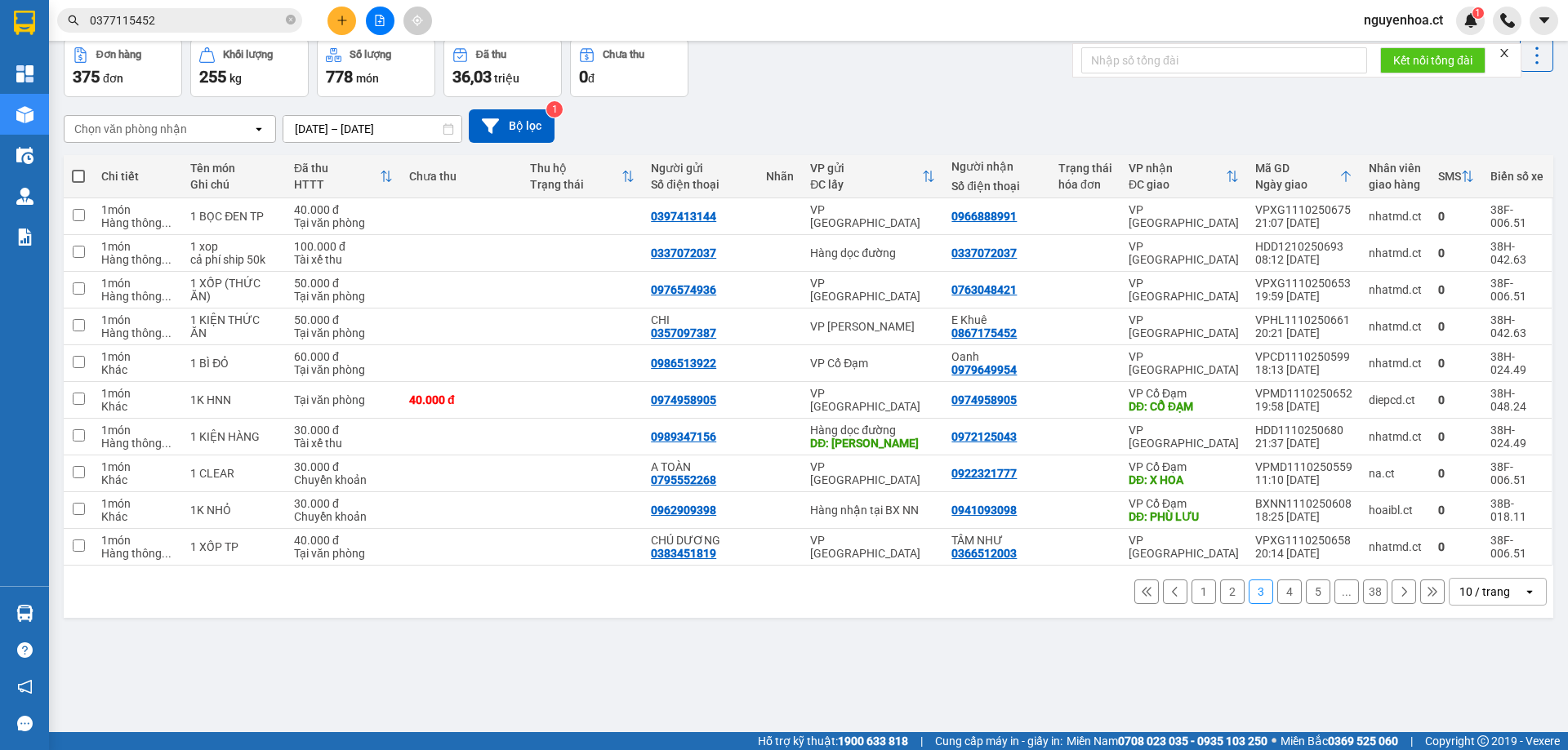
click at [1280, 597] on button "4" at bounding box center [1289, 591] width 24 height 24
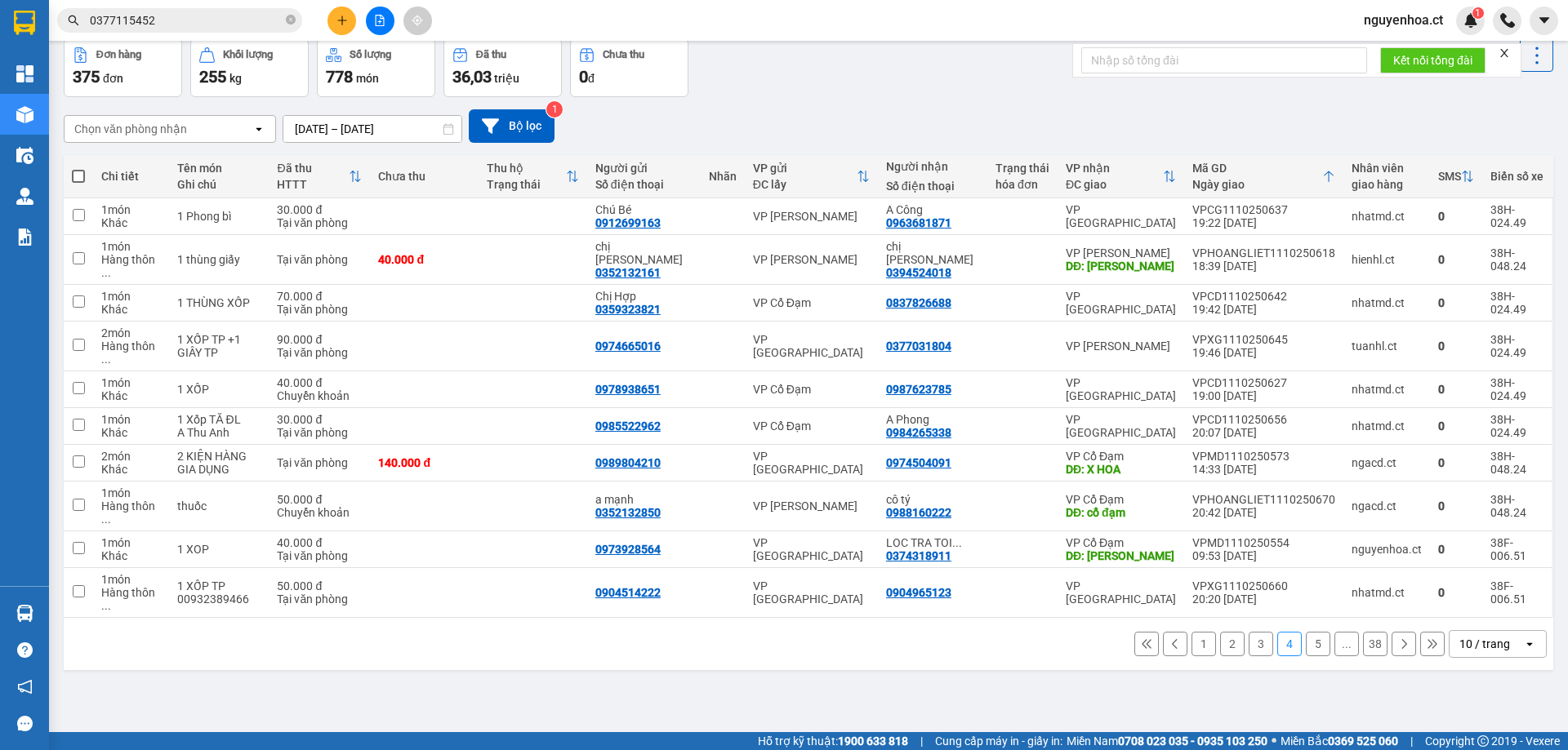
click at [1193, 632] on button "1" at bounding box center [1203, 644] width 24 height 24
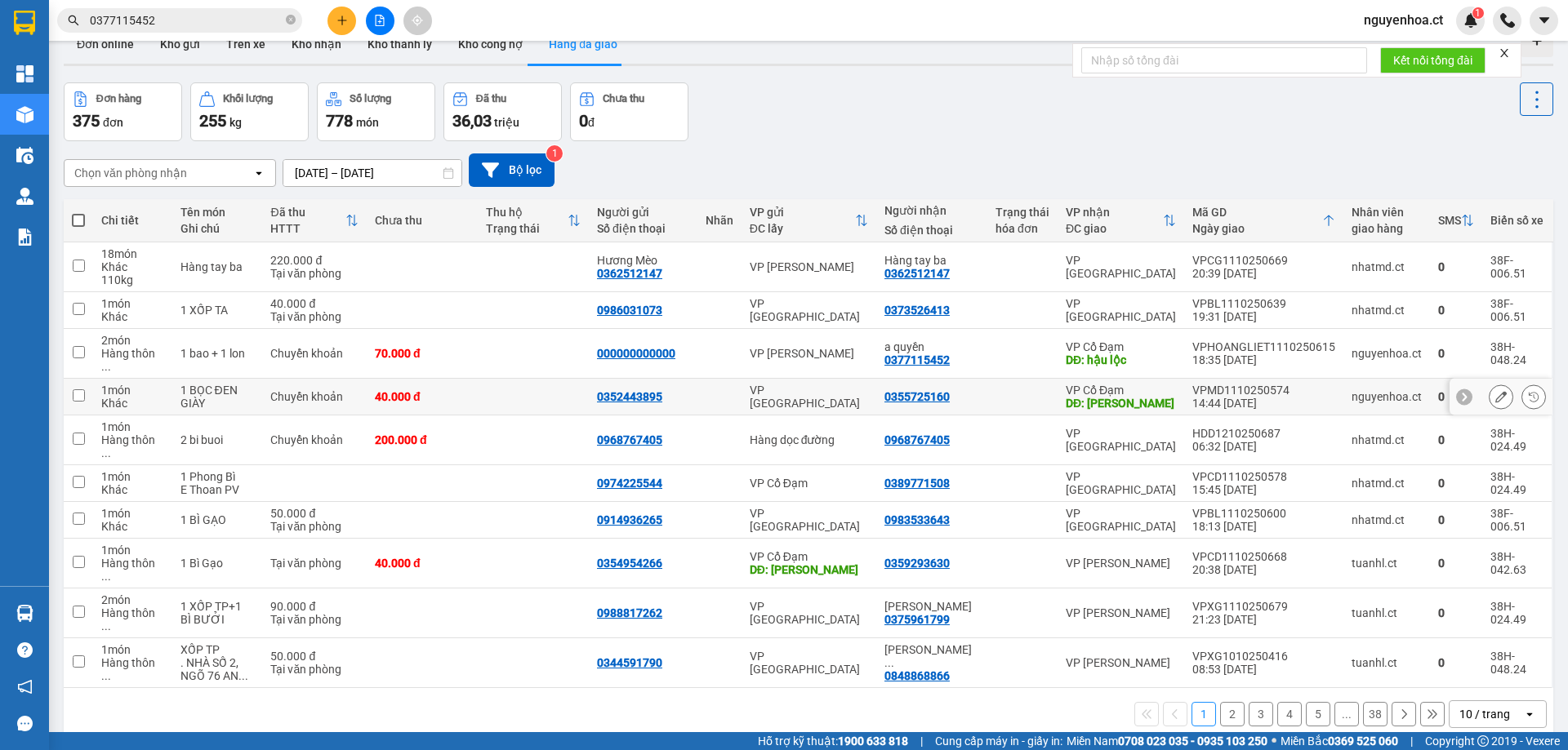
scroll to position [0, 0]
